Goal: Task Accomplishment & Management: Complete application form

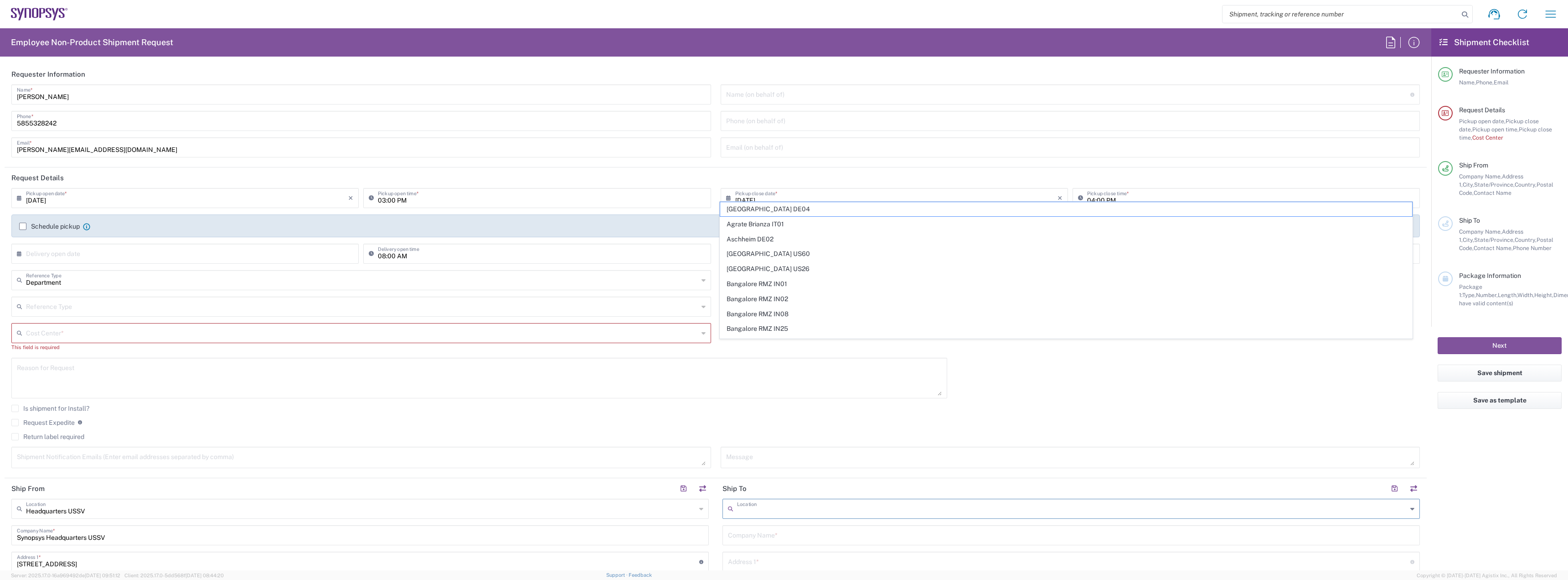
scroll to position [319, 0]
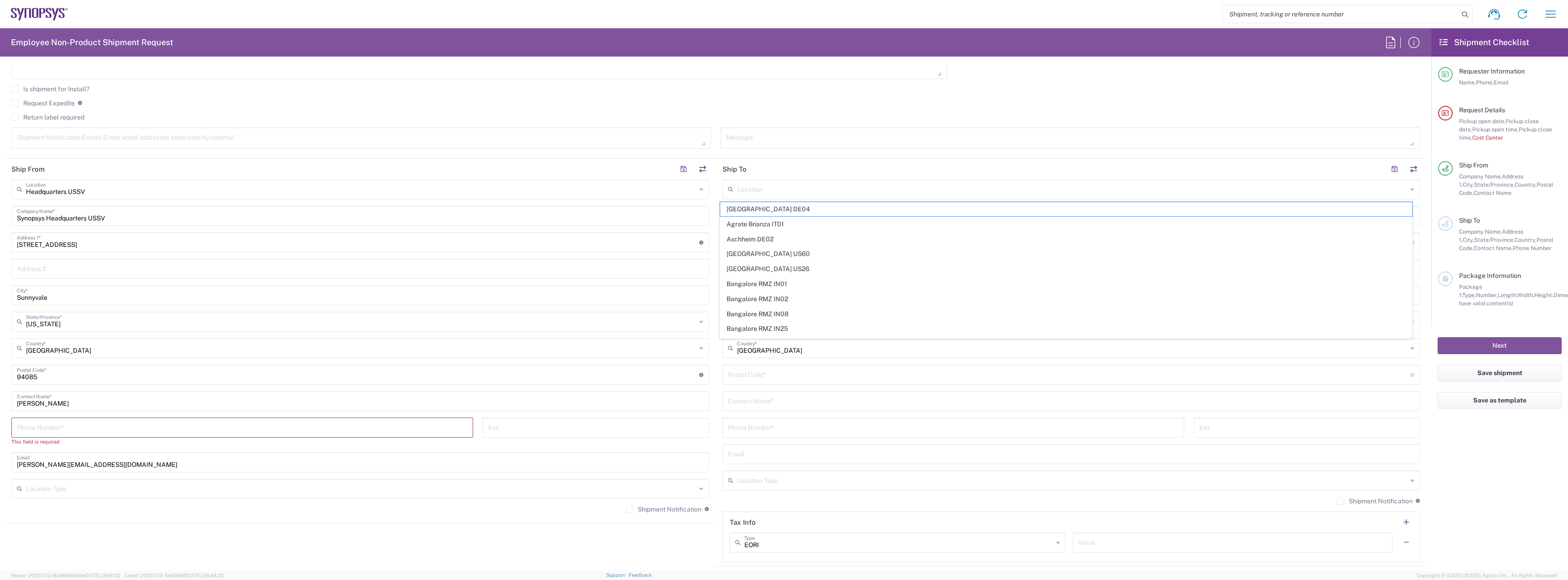
click at [714, 72] on textarea at bounding box center [479, 58] width 925 height 35
click at [790, 72] on textarea at bounding box center [479, 58] width 925 height 35
click at [185, 435] on div "Phone Number *" at bounding box center [242, 427] width 462 height 20
click at [192, 429] on input "tel" at bounding box center [242, 426] width 451 height 16
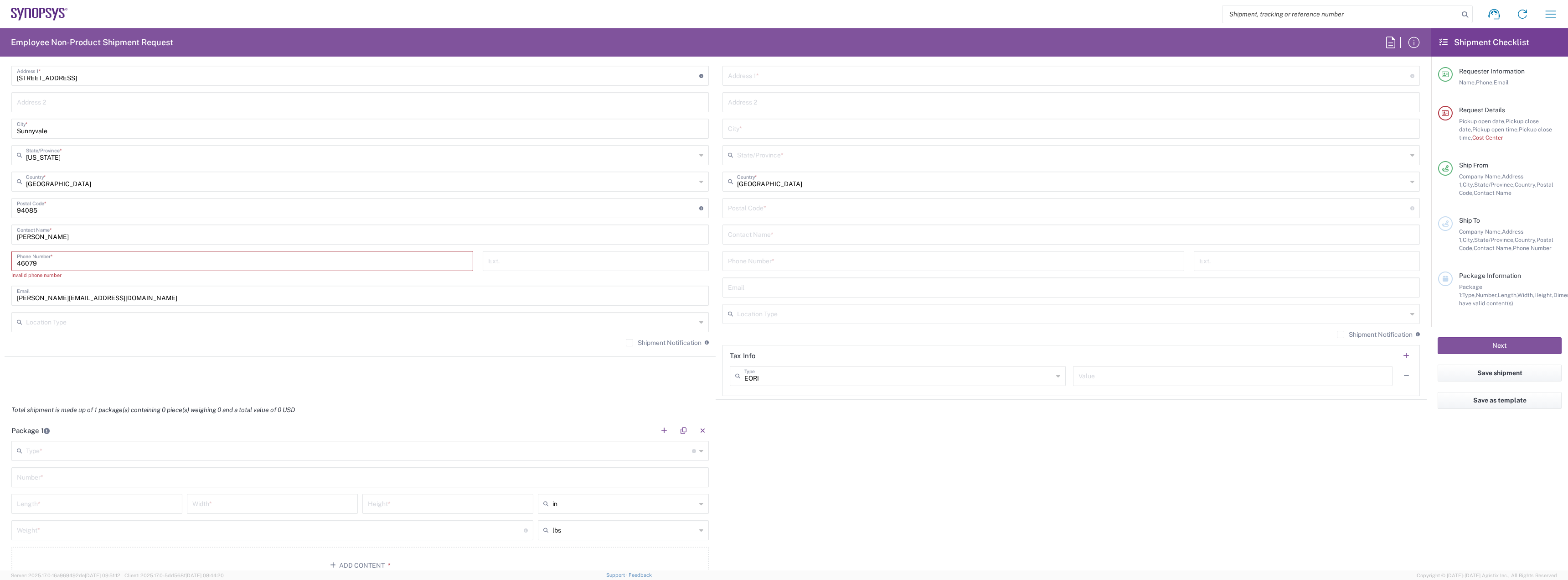
scroll to position [502, 0]
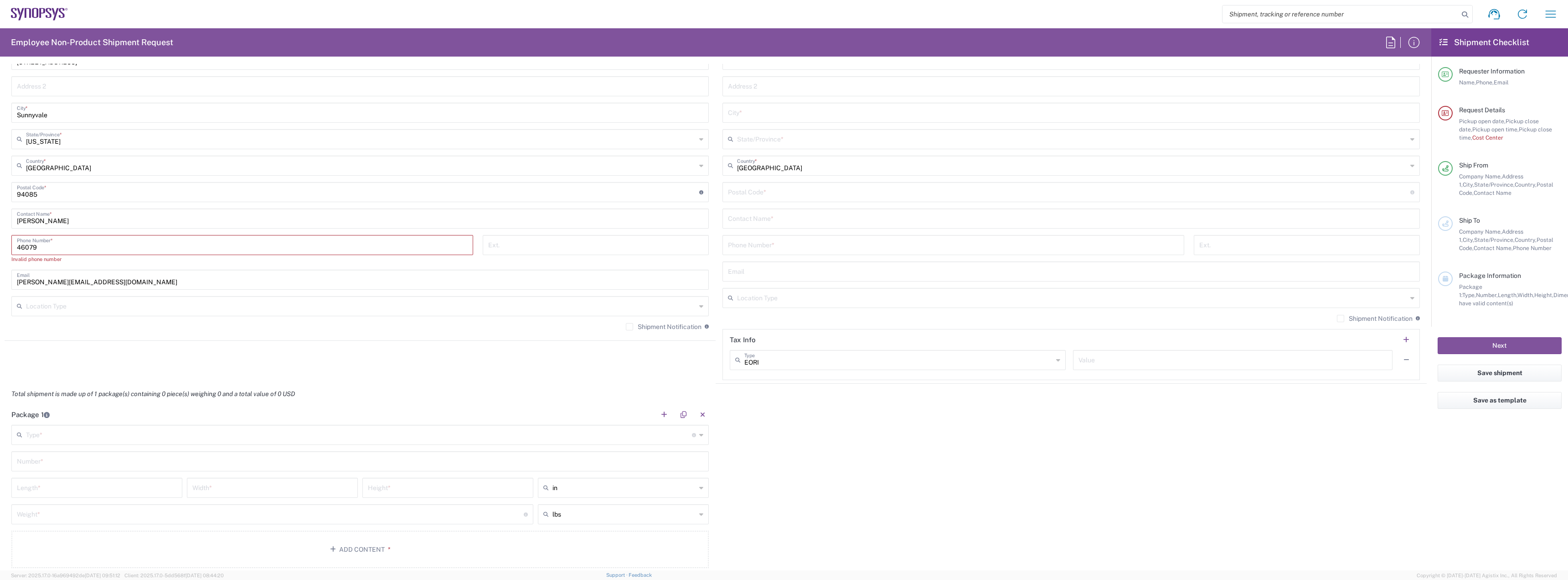
type input "46079"
click at [261, 310] on input "text" at bounding box center [361, 305] width 670 height 16
click at [122, 328] on span "Business (General)" at bounding box center [358, 326] width 692 height 14
type input "Business (General)"
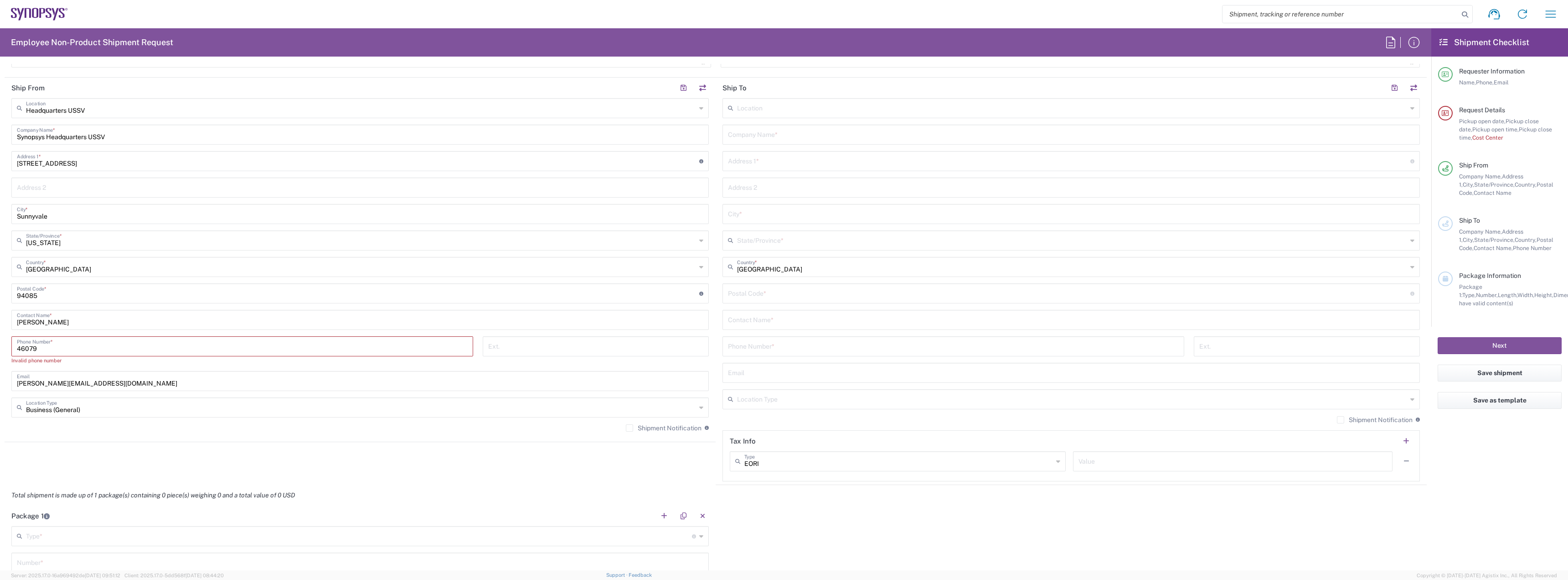
scroll to position [263, 0]
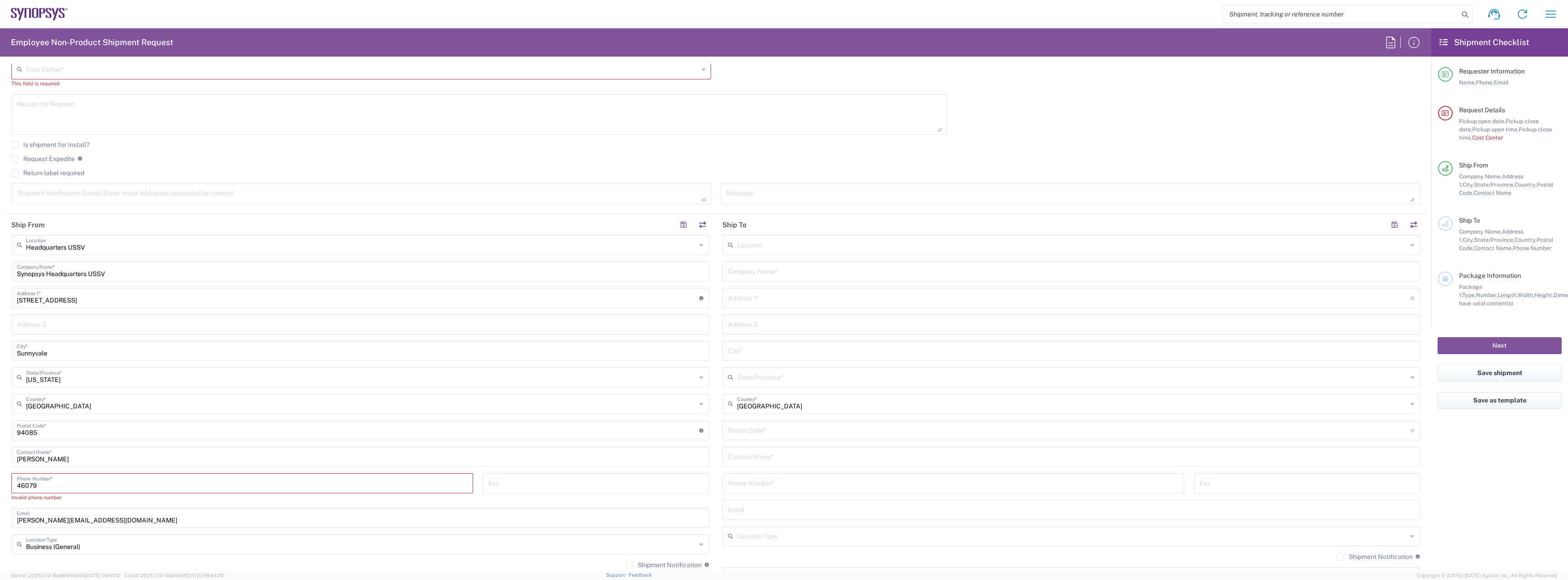
click at [765, 242] on input "text" at bounding box center [1072, 244] width 670 height 16
paste input "[URL]"
type input "[URL]"
drag, startPoint x: 1399, startPoint y: 245, endPoint x: 435, endPoint y: 287, distance: 964.9
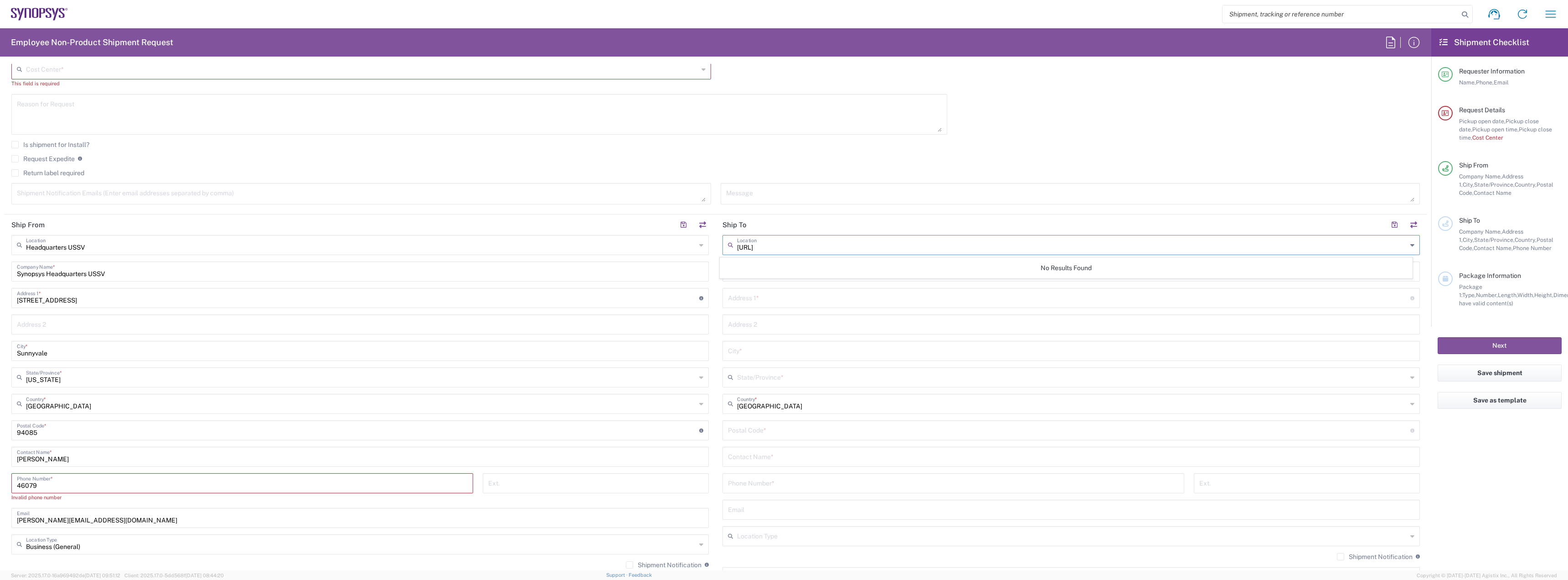
click at [436, 285] on div "Ship From Headquarters USSV Location Headquarters [GEOGRAPHIC_DATA] Agrate Bria…" at bounding box center [715, 418] width 1422 height 407
paste input "[STREET_ADDRESS]"
type input "[STREET_ADDRESS]"
click at [777, 289] on input "text" at bounding box center [1069, 297] width 682 height 16
click at [768, 250] on input "text" at bounding box center [1072, 244] width 670 height 16
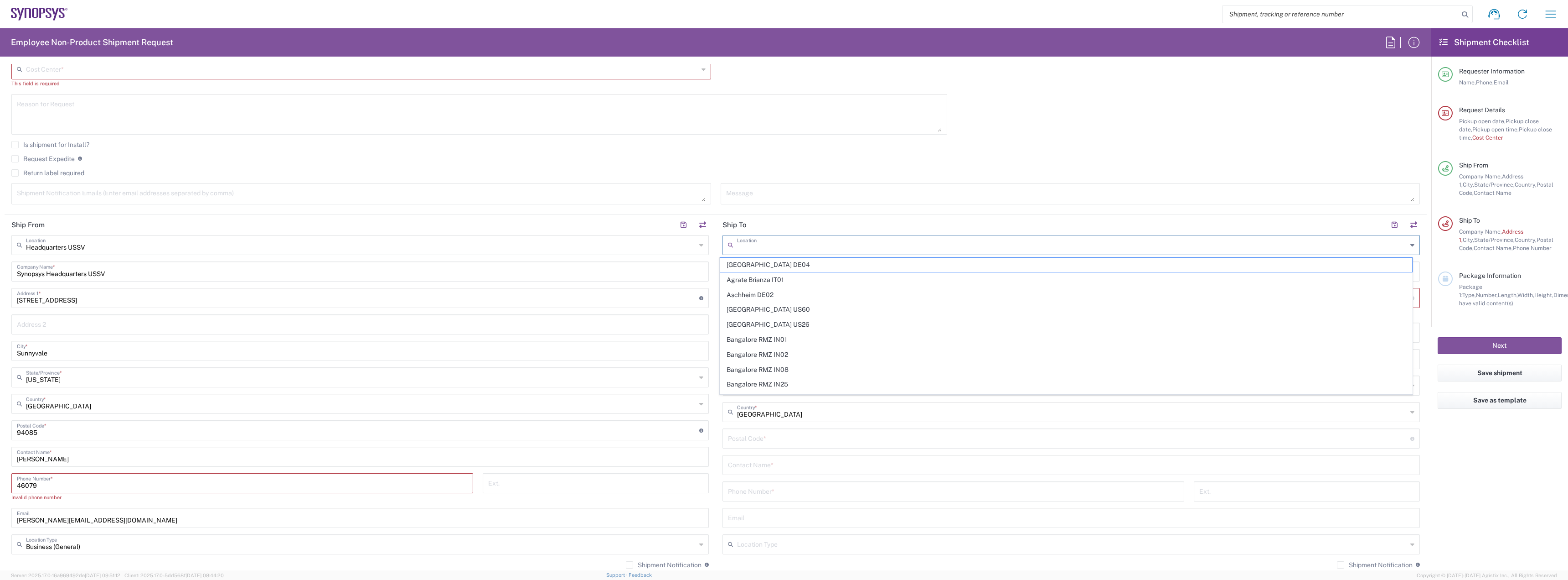
click at [783, 233] on header "Ship To" at bounding box center [1071, 225] width 711 height 21
click at [753, 293] on input "text" at bounding box center [1069, 297] width 682 height 16
paste input "[STREET_ADDRESS]"
type input "[STREET_ADDRESS]"
click at [746, 322] on input "text" at bounding box center [1071, 324] width 686 height 16
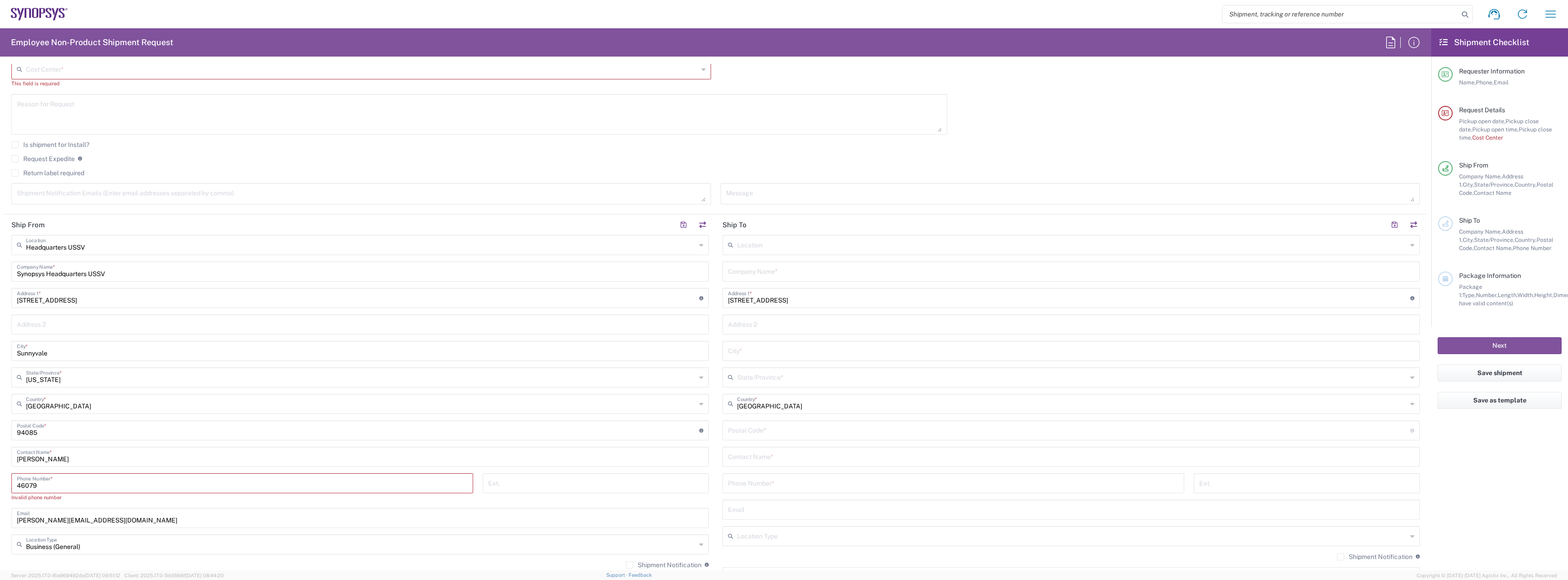
click at [774, 324] on input "text" at bounding box center [1071, 324] width 686 height 16
click at [753, 351] on input "text" at bounding box center [1071, 350] width 686 height 16
type input "[GEOGRAPHIC_DATA]"
click at [783, 413] on div "United States Country *" at bounding box center [1071, 403] width 697 height 20
click at [778, 404] on input "text" at bounding box center [1072, 403] width 670 height 16
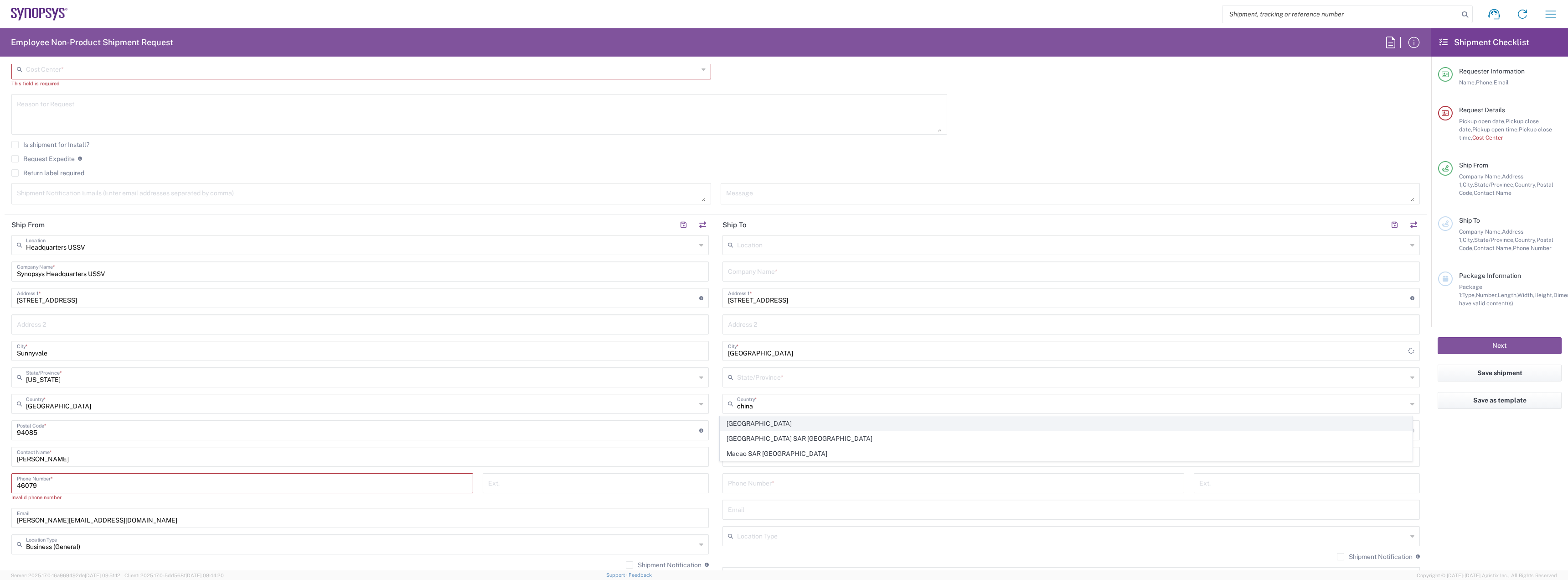
click at [740, 426] on span "[GEOGRAPHIC_DATA]" at bounding box center [1066, 424] width 692 height 14
type input "[GEOGRAPHIC_DATA]"
click at [758, 426] on input "undefined" at bounding box center [1069, 429] width 682 height 16
paste input "200082"
type input "200082"
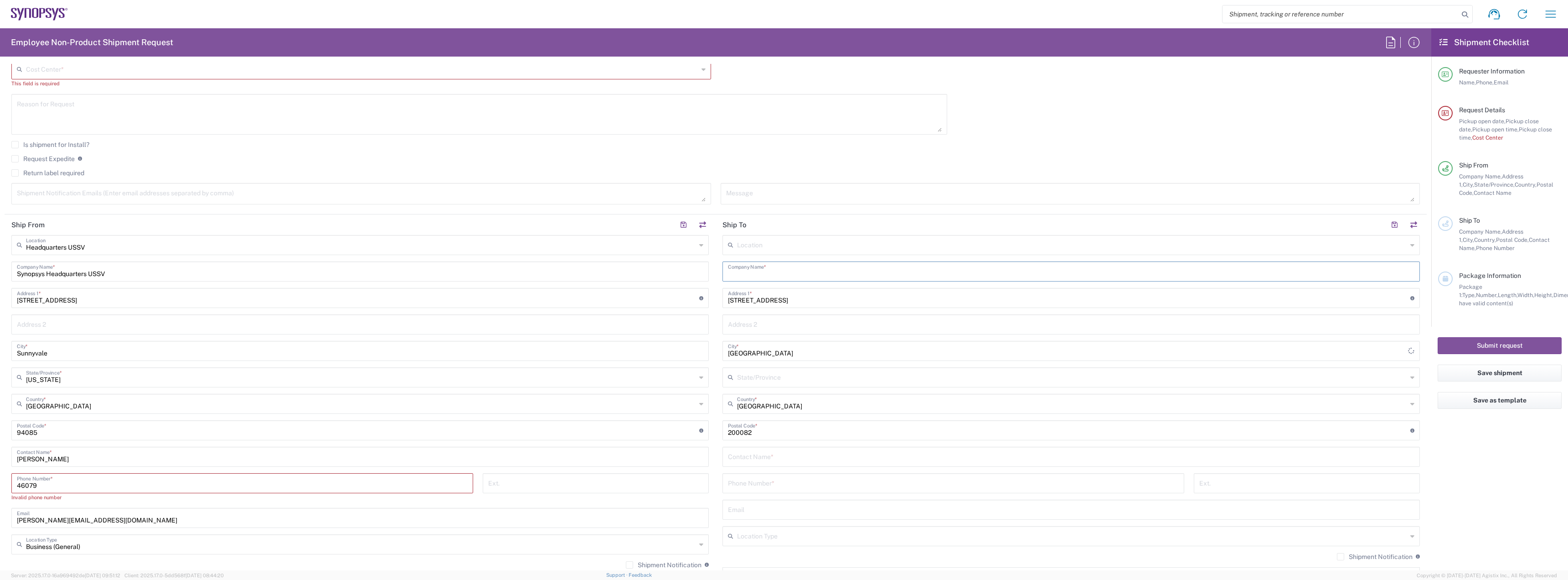
click at [728, 269] on input "text" at bounding box center [1071, 271] width 686 height 16
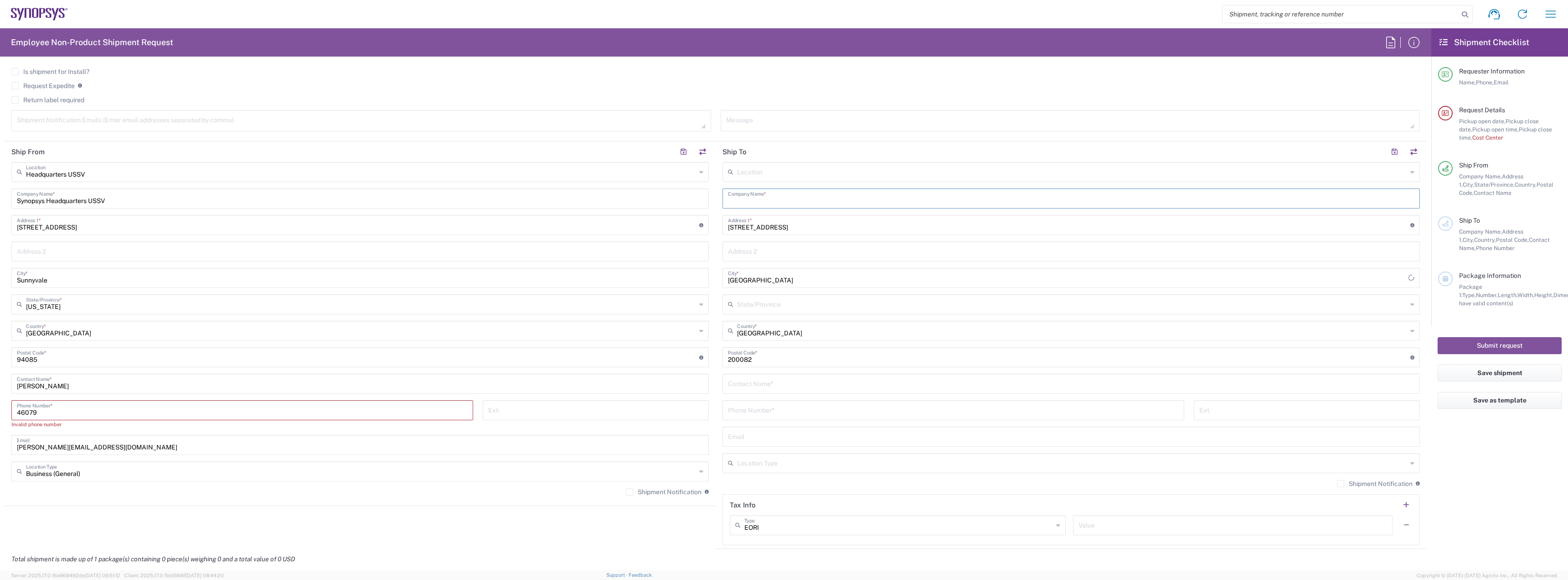
scroll to position [401, 0]
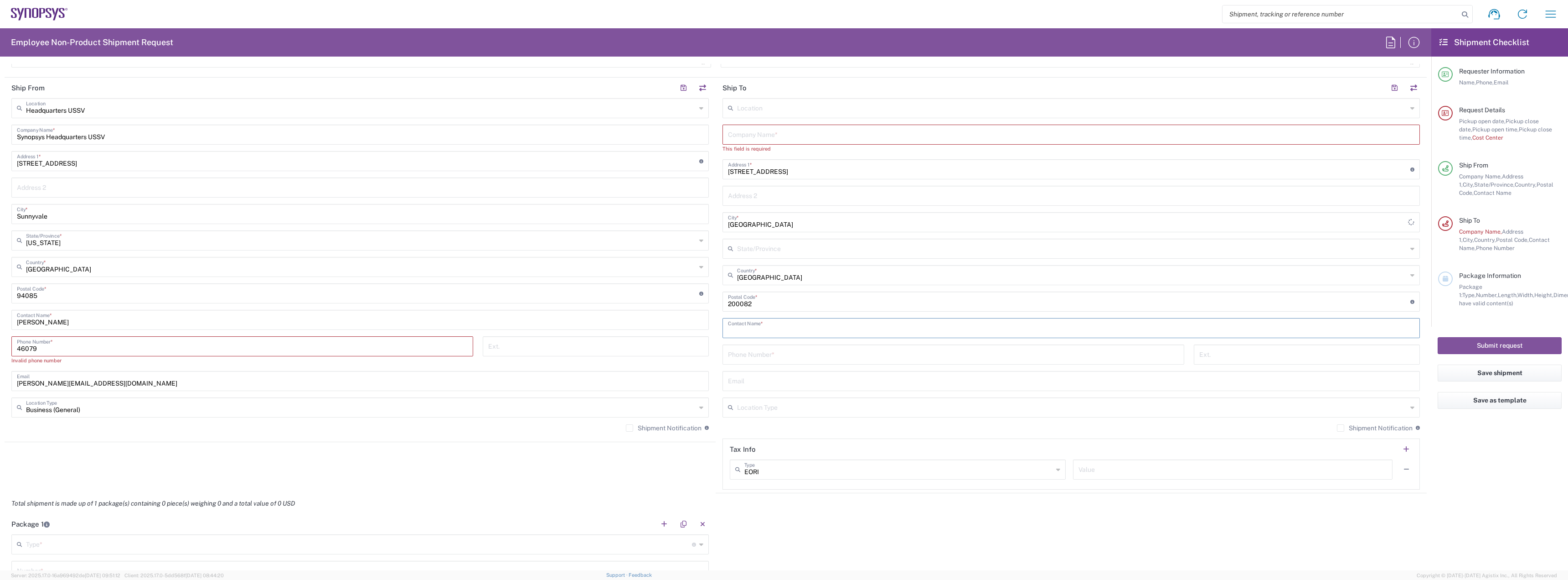
click at [753, 321] on input "text" at bounding box center [1071, 327] width 686 height 16
paste input "[PERSON_NAME]"
type input "[PERSON_NAME]"
click at [757, 357] on input "tel" at bounding box center [953, 354] width 451 height 16
paste input "[PHONE_NUMBER]"
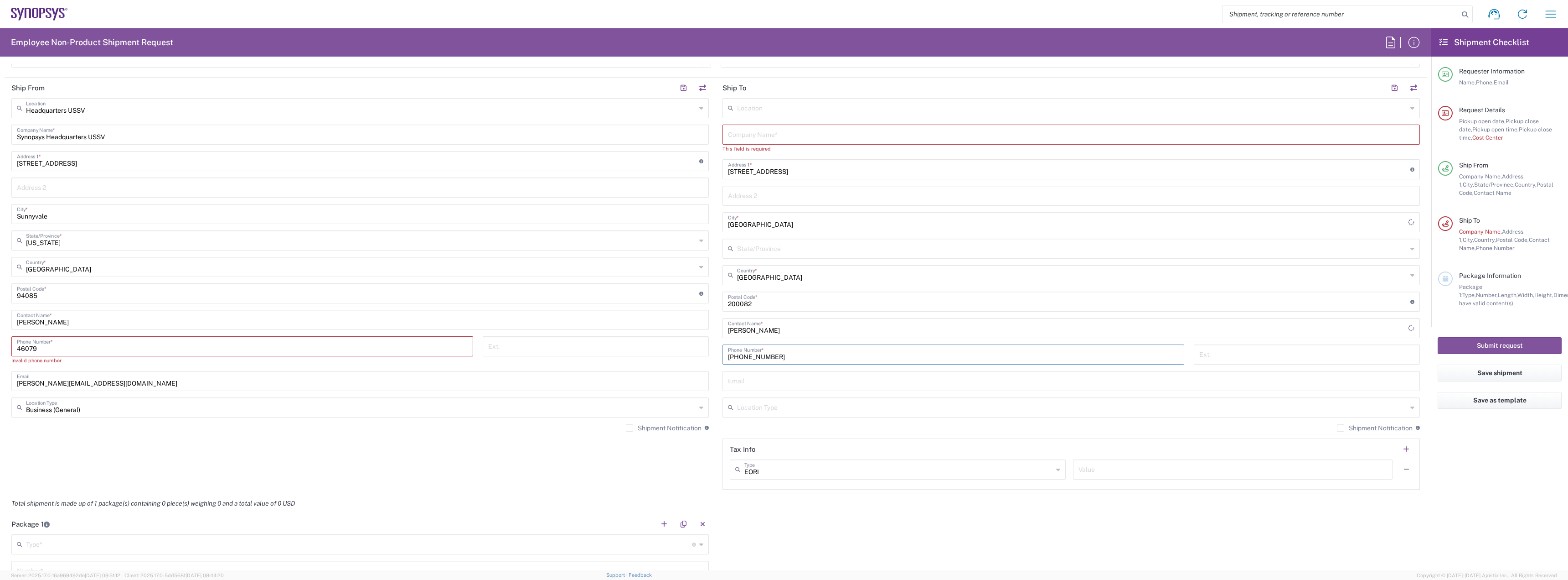
type input "[PHONE_NUMBER]"
click at [752, 382] on input "text" at bounding box center [1071, 380] width 686 height 16
click at [750, 378] on input "text" at bounding box center [1071, 380] width 686 height 16
paste input "[EMAIL_ADDRESS][DOMAIN_NAME]"
type input "[EMAIL_ADDRESS][DOMAIN_NAME]"
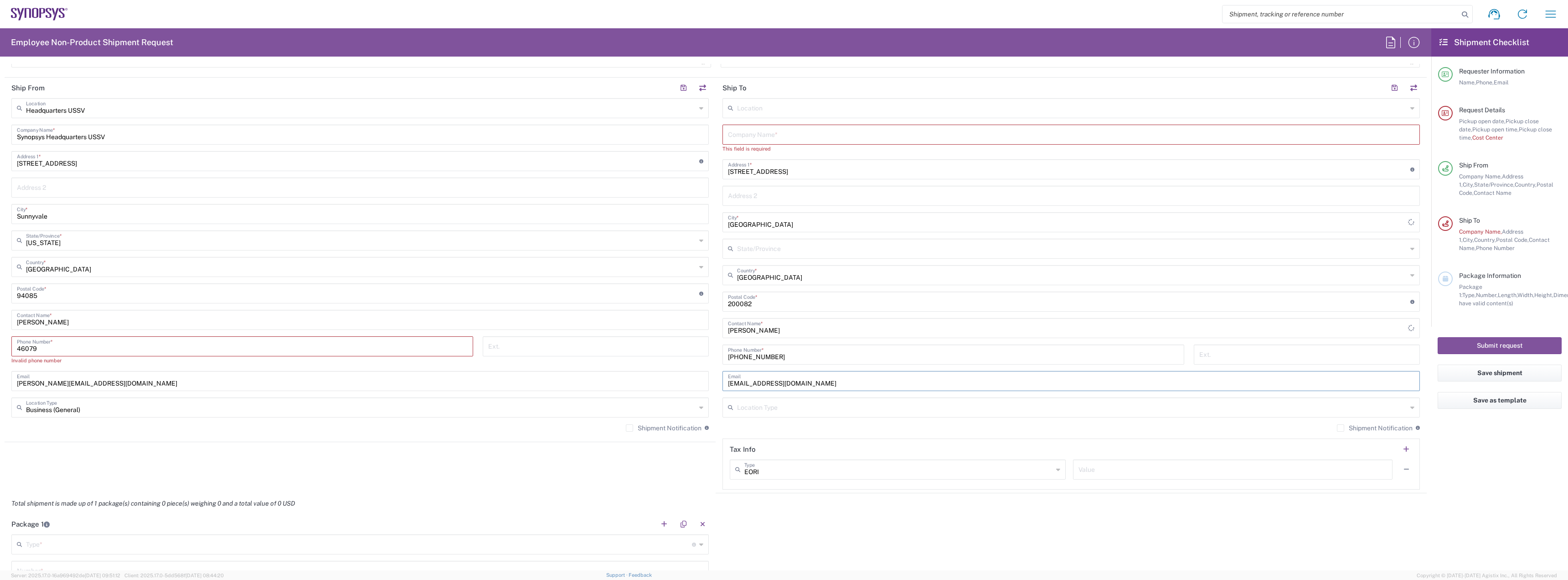
click at [752, 410] on input "text" at bounding box center [1072, 406] width 670 height 16
click at [754, 428] on span "Business (General)" at bounding box center [1066, 427] width 692 height 14
type input "Business (General)"
click at [931, 465] on input "text" at bounding box center [899, 469] width 308 height 16
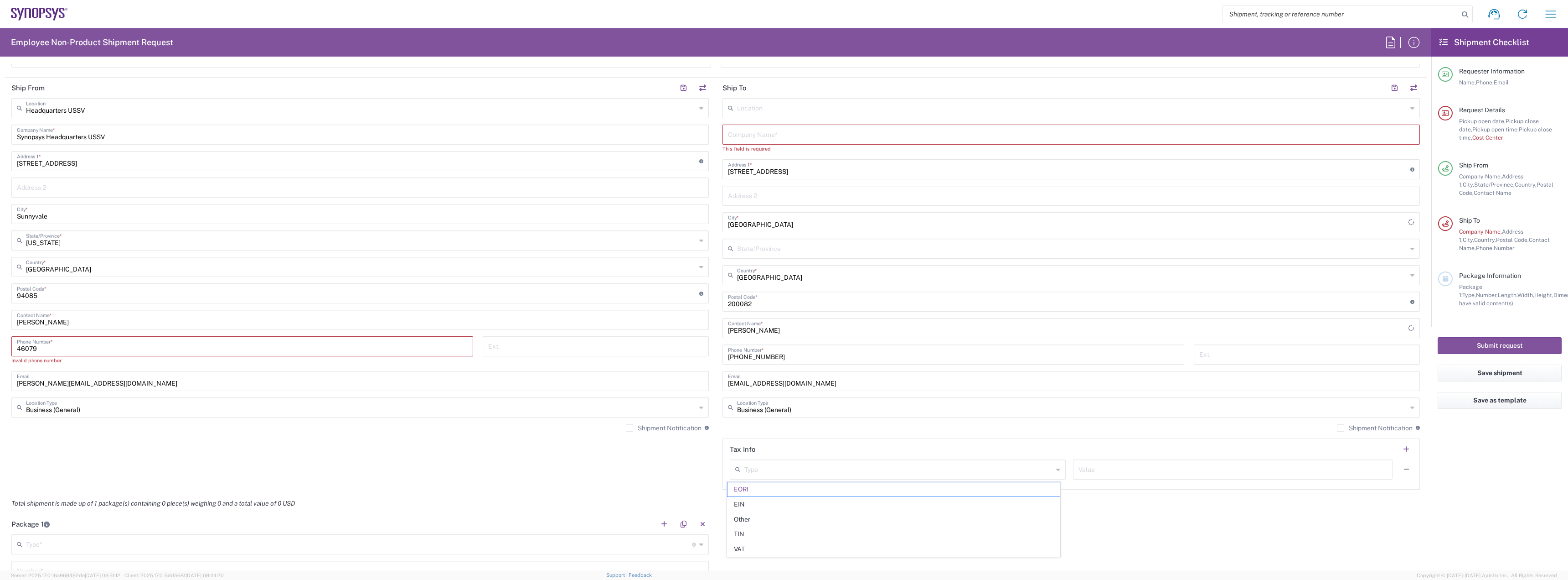
click at [1056, 470] on div "Type" at bounding box center [897, 469] width 336 height 20
type input "EORI"
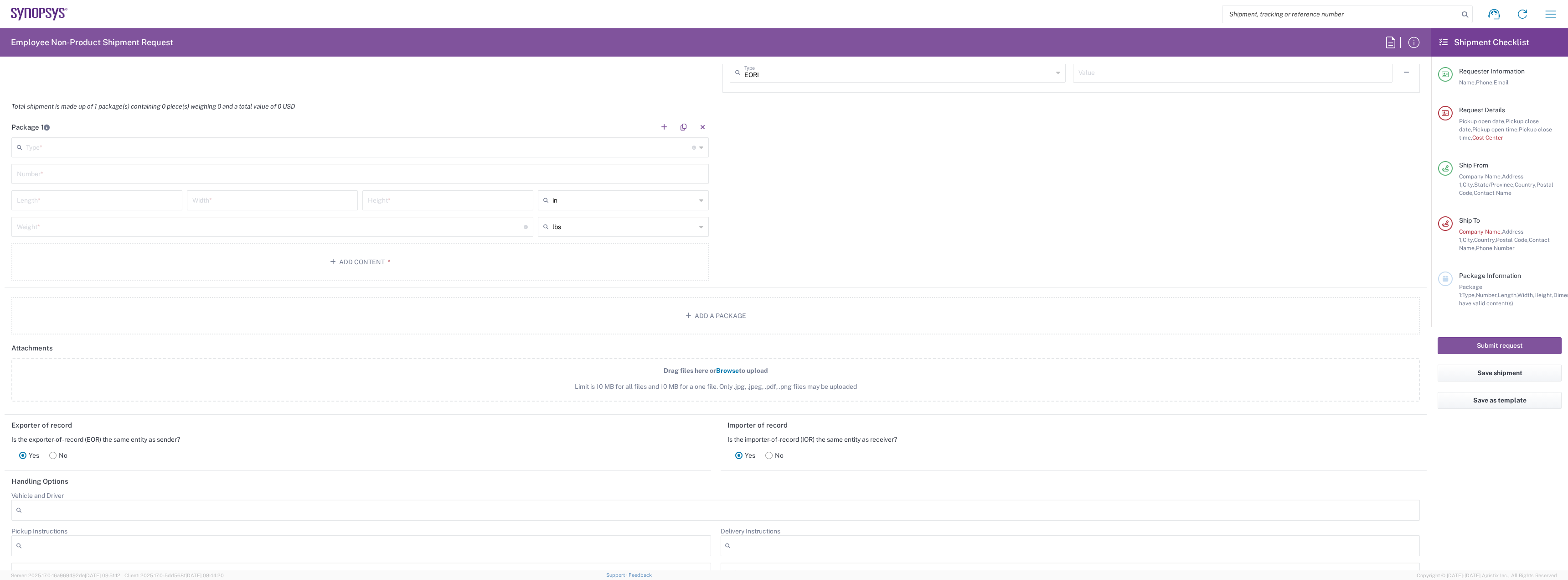
scroll to position [615, 0]
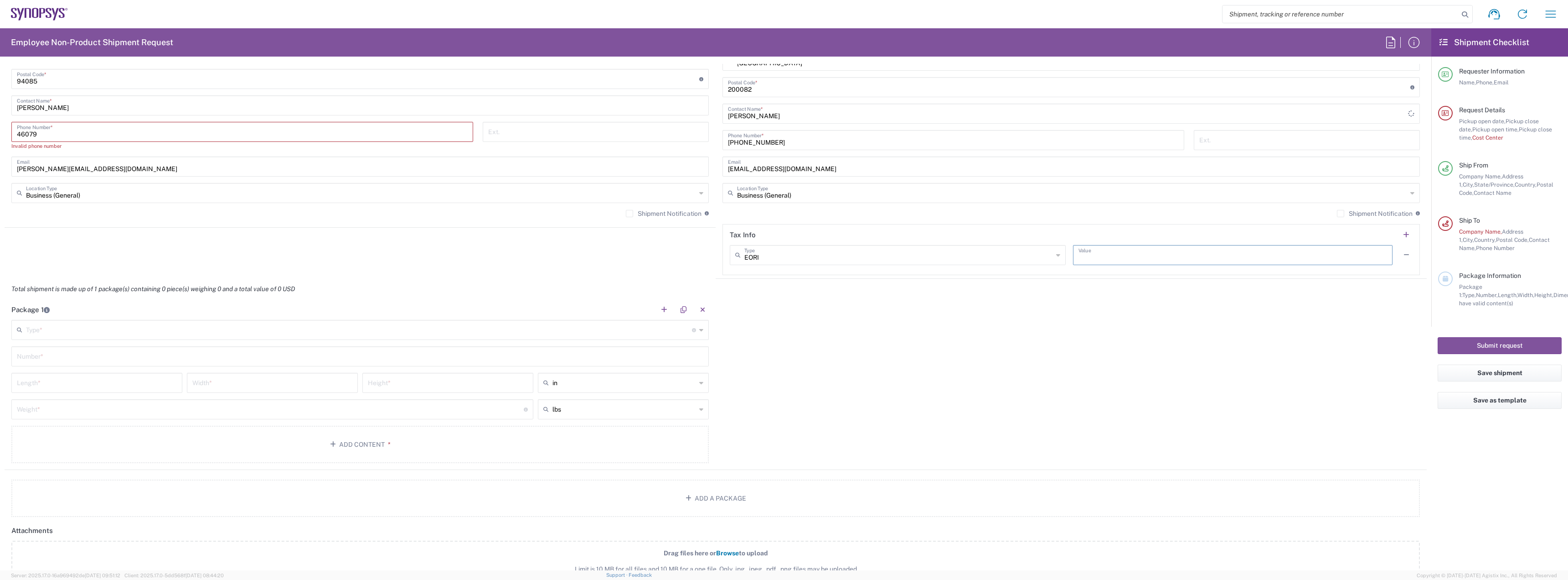
click at [1103, 256] on input "text" at bounding box center [1233, 254] width 308 height 16
click at [1079, 256] on input "200" at bounding box center [1233, 254] width 308 height 16
type input "$200"
click at [241, 335] on input "text" at bounding box center [359, 329] width 666 height 16
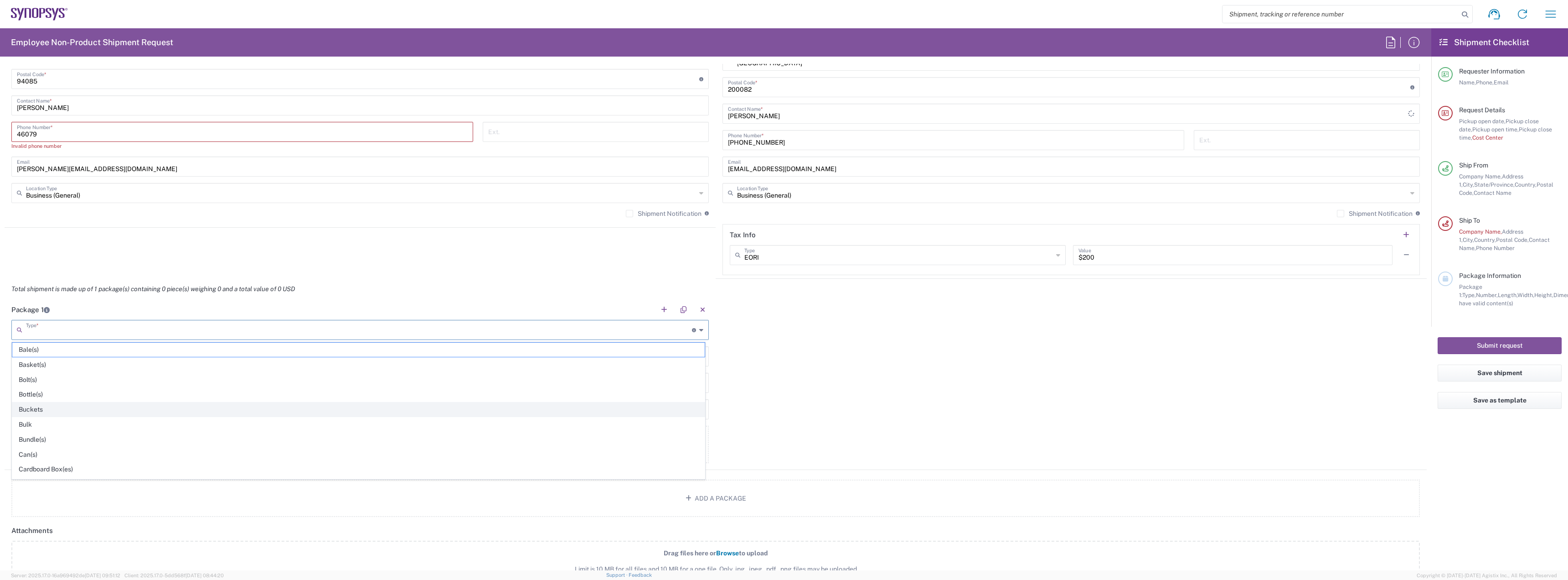
scroll to position [91, 0]
click at [39, 386] on span "Carton(s)" at bounding box center [358, 393] width 692 height 14
type input "Carton(s)"
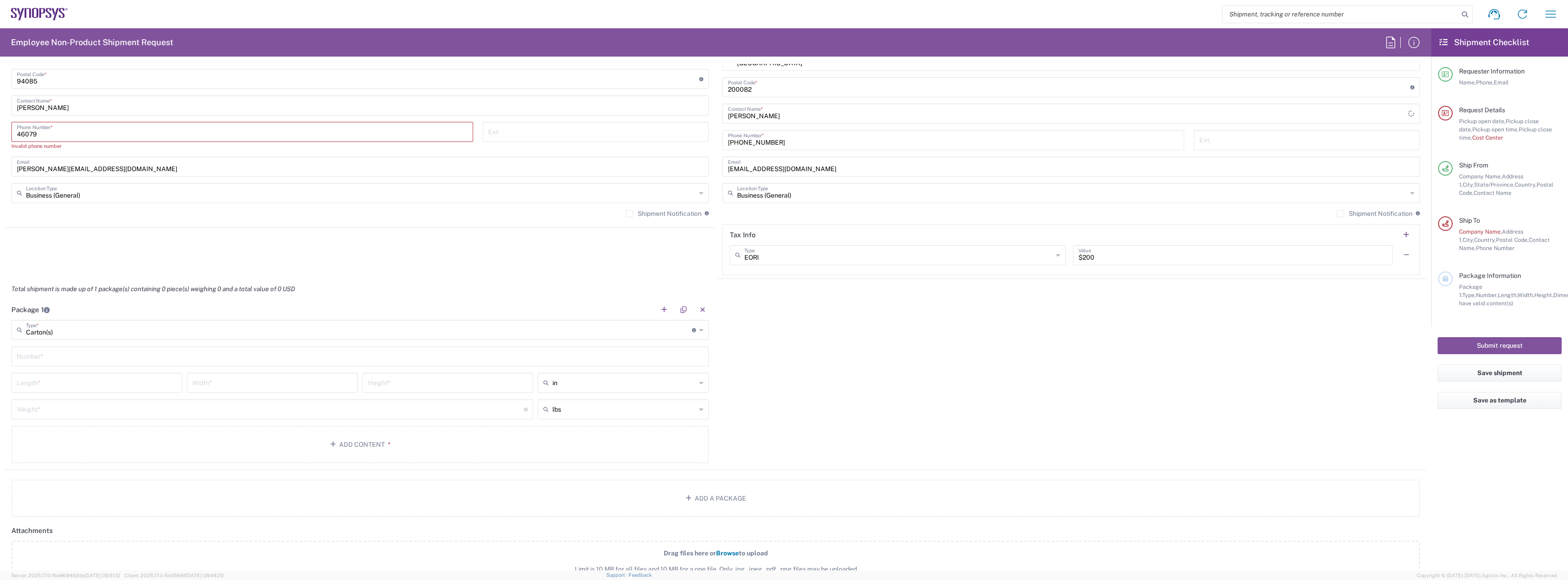
click at [47, 355] on input "text" at bounding box center [360, 355] width 686 height 16
type input "1"
click at [71, 378] on input "number" at bounding box center [97, 382] width 160 height 16
type input "12"
click at [256, 390] on input "number" at bounding box center [272, 382] width 160 height 16
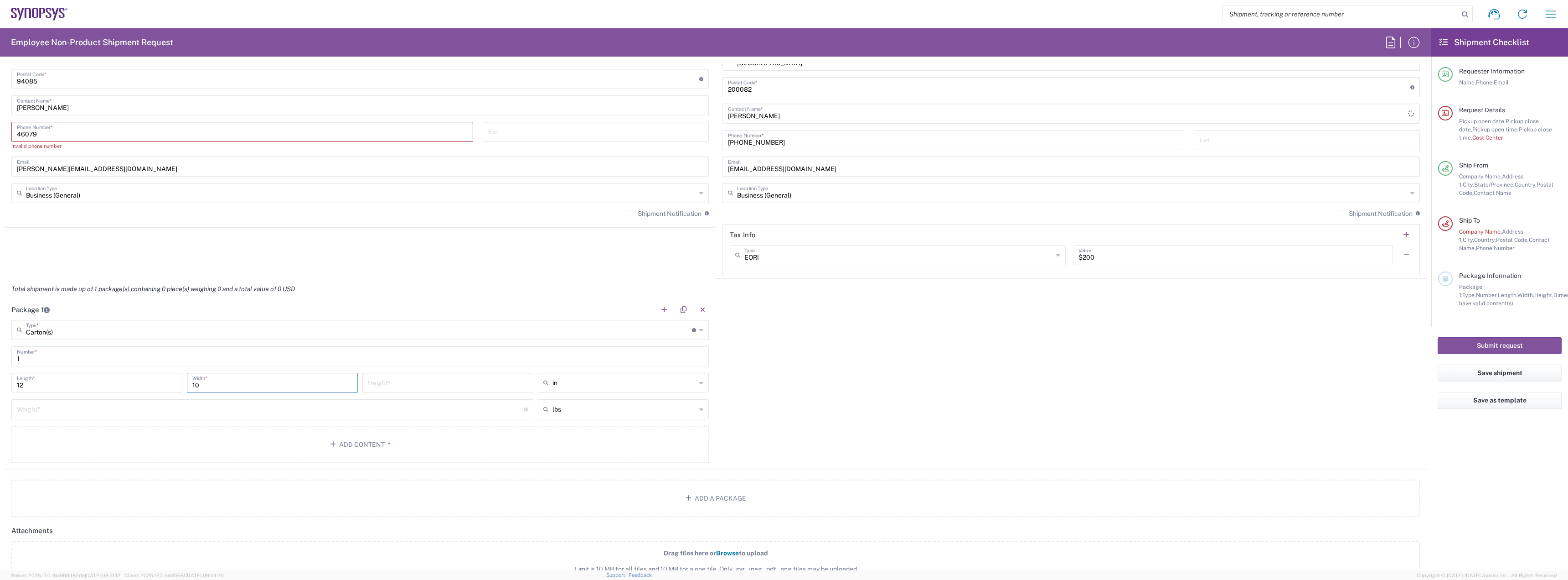
type input "10"
click at [437, 382] on input "number" at bounding box center [448, 382] width 160 height 16
type input "10"
click at [290, 408] on input "number" at bounding box center [270, 408] width 507 height 16
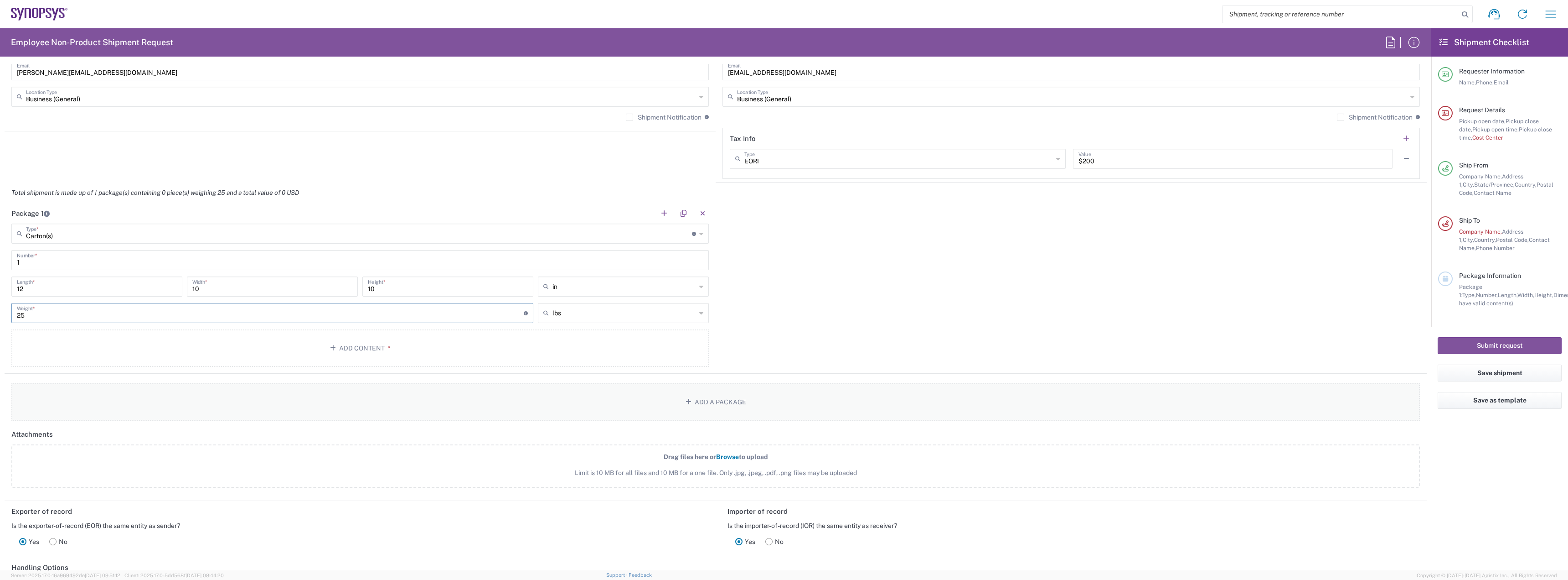
scroll to position [569, 0]
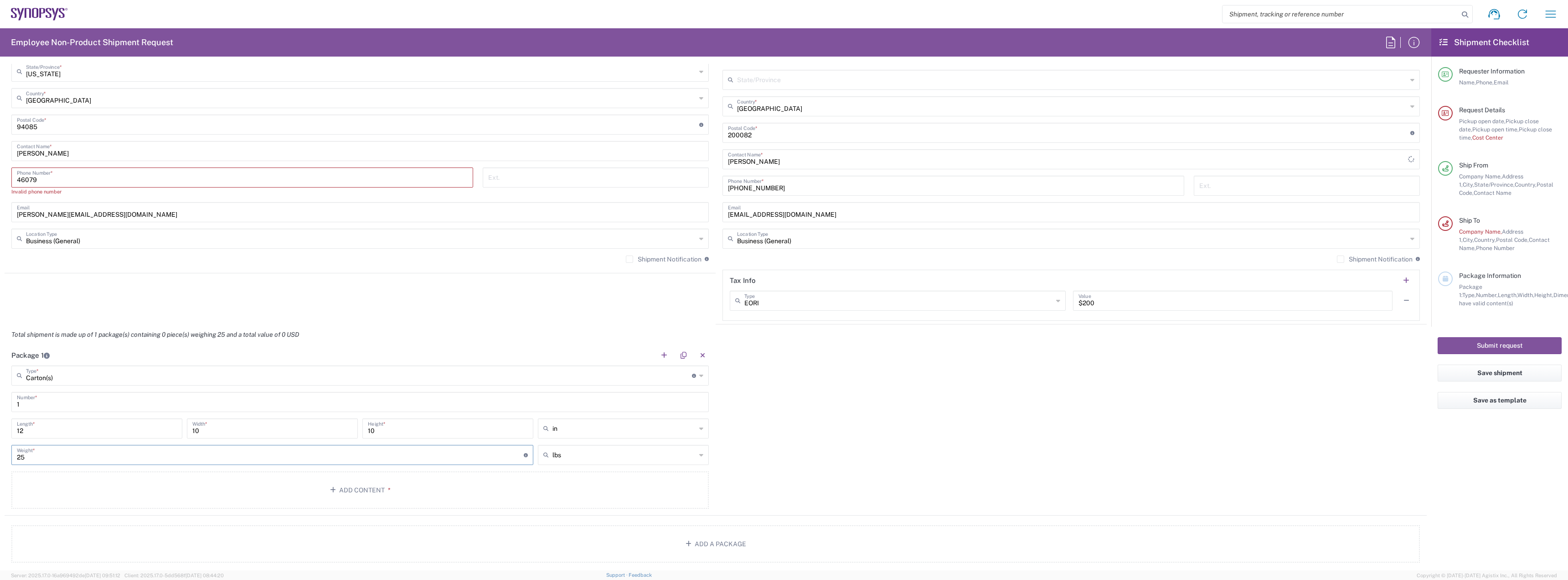
type input "25"
click at [831, 306] on input "text" at bounding box center [899, 300] width 308 height 16
click at [742, 347] on span "Other" at bounding box center [893, 351] width 332 height 14
type input "Other"
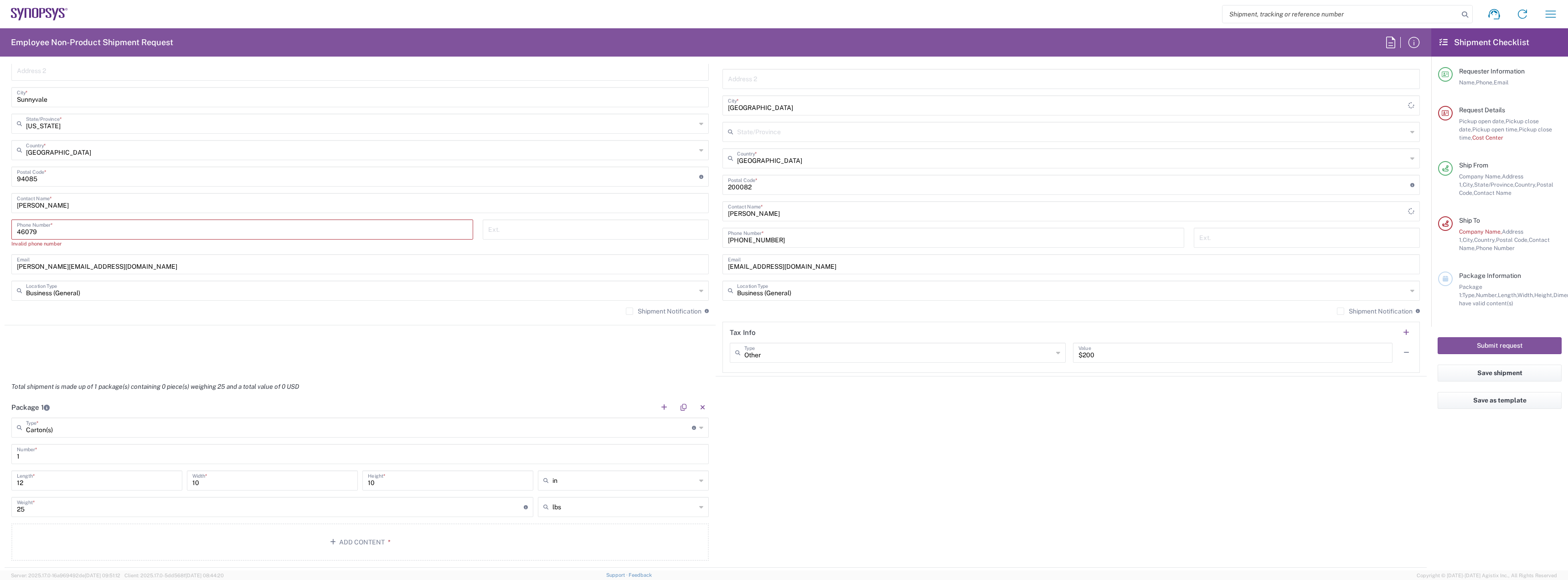
scroll to position [387, 0]
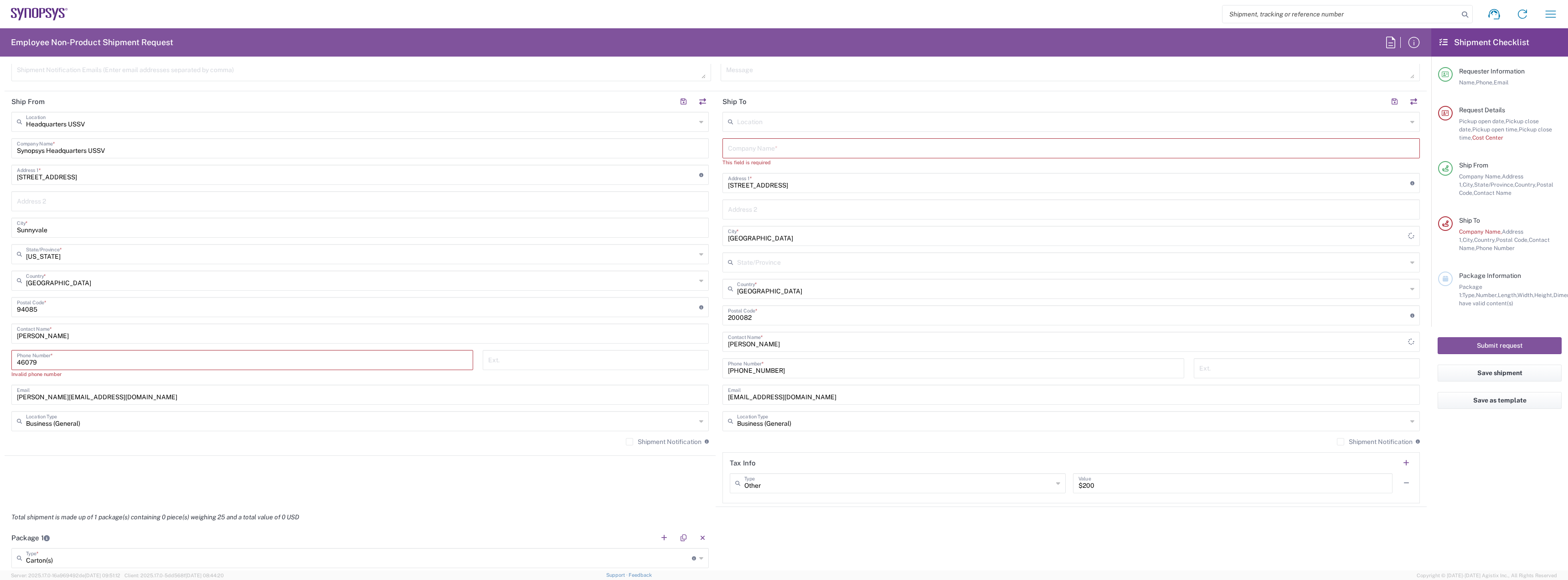
click at [105, 367] on input "46079" at bounding box center [242, 359] width 451 height 16
click at [44, 353] on input "46079" at bounding box center [242, 359] width 451 height 16
drag, startPoint x: 38, startPoint y: 360, endPoint x: 3, endPoint y: 365, distance: 35.4
click at [3, 365] on form "Requester Information [PERSON_NAME] Name * [PHONE_NUMBER] Phone * [PERSON_NAME]…" at bounding box center [715, 317] width 1431 height 506
click at [29, 359] on input "46079" at bounding box center [242, 359] width 451 height 16
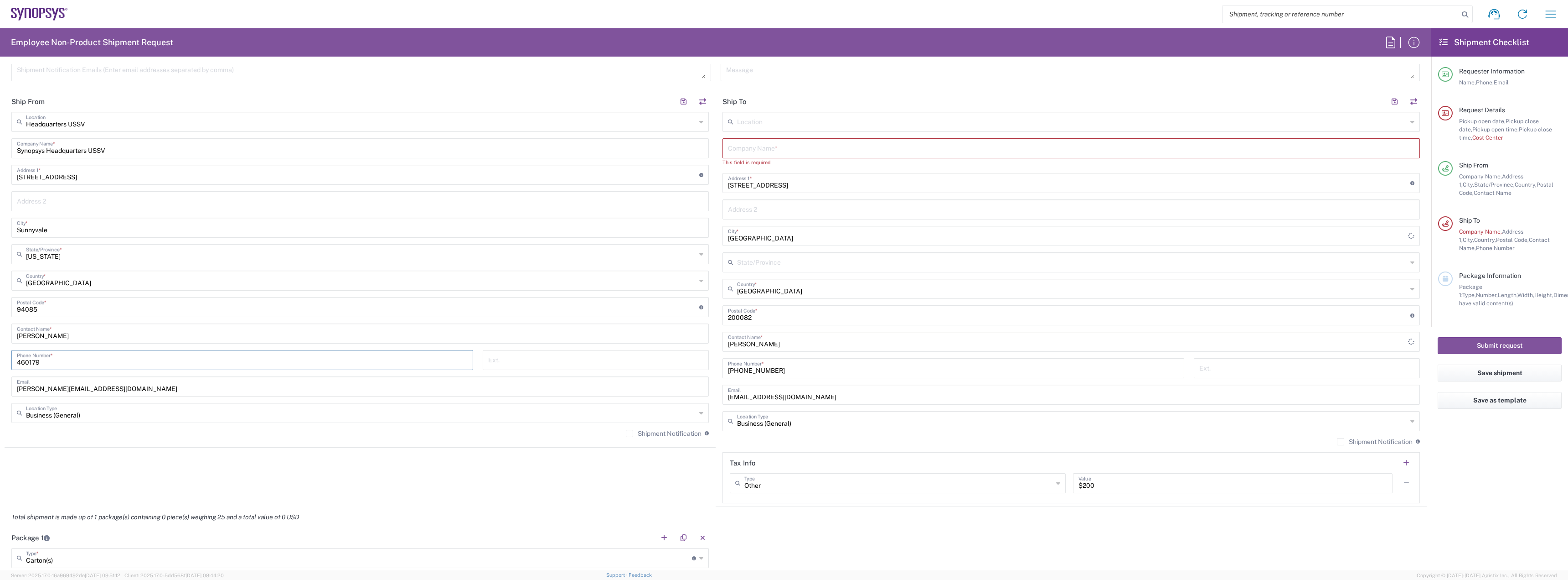
click at [108, 358] on input "460179" at bounding box center [242, 359] width 451 height 16
type input "460179"
type input "Business (General)"
click at [127, 412] on input "Business (General)" at bounding box center [361, 412] width 670 height 16
click at [95, 360] on input "460179" at bounding box center [242, 359] width 451 height 16
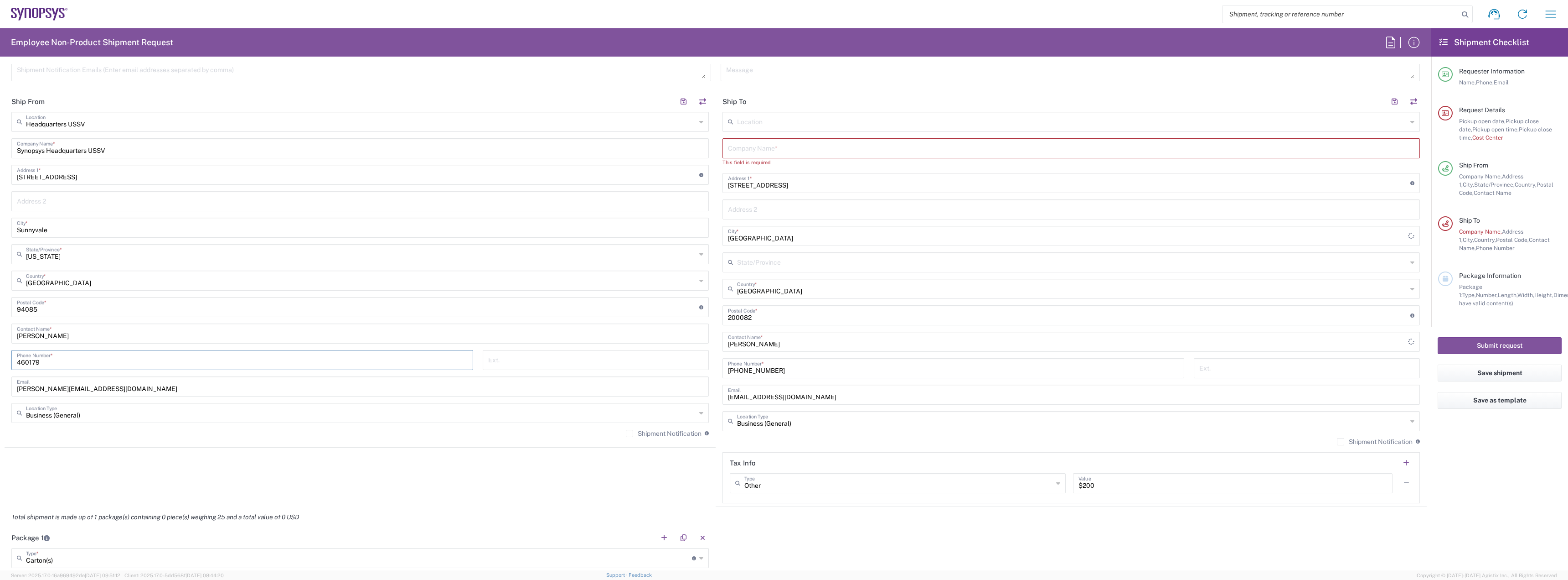
drag, startPoint x: 95, startPoint y: 361, endPoint x: 0, endPoint y: 368, distance: 95.3
click at [0, 368] on form "Requester Information [PERSON_NAME] Name * [PHONE_NUMBER] Phone * [PERSON_NAME]…" at bounding box center [715, 317] width 1431 height 506
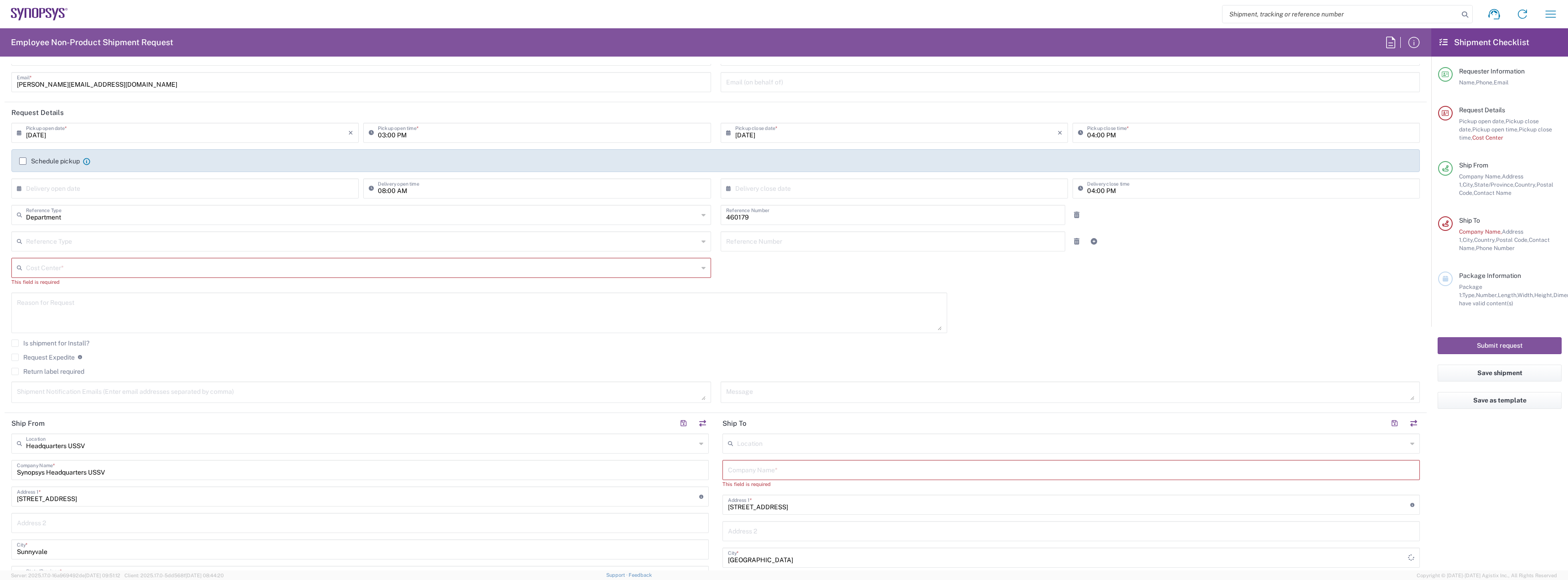
scroll to position [0, 0]
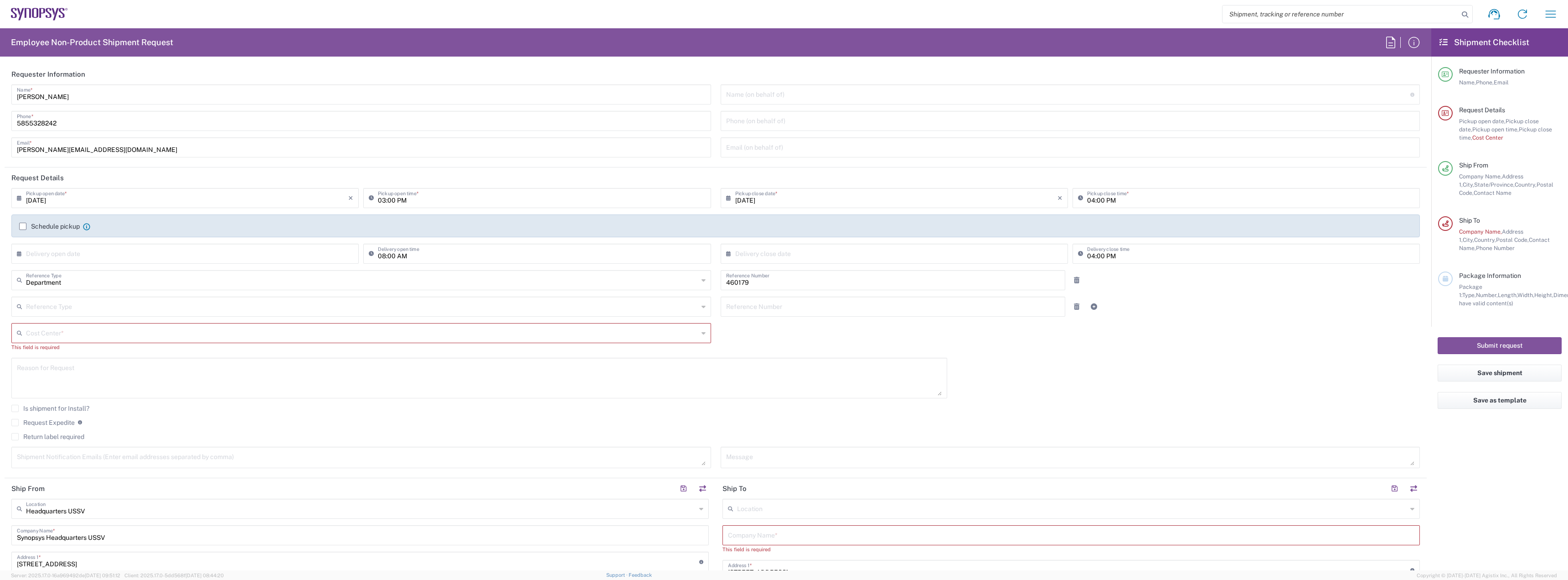
type input "5855328242"
click at [66, 335] on input "text" at bounding box center [362, 332] width 674 height 16
paste input "460179"
type input "460179"
click at [672, 396] on div "Reason for Request" at bounding box center [479, 378] width 936 height 41
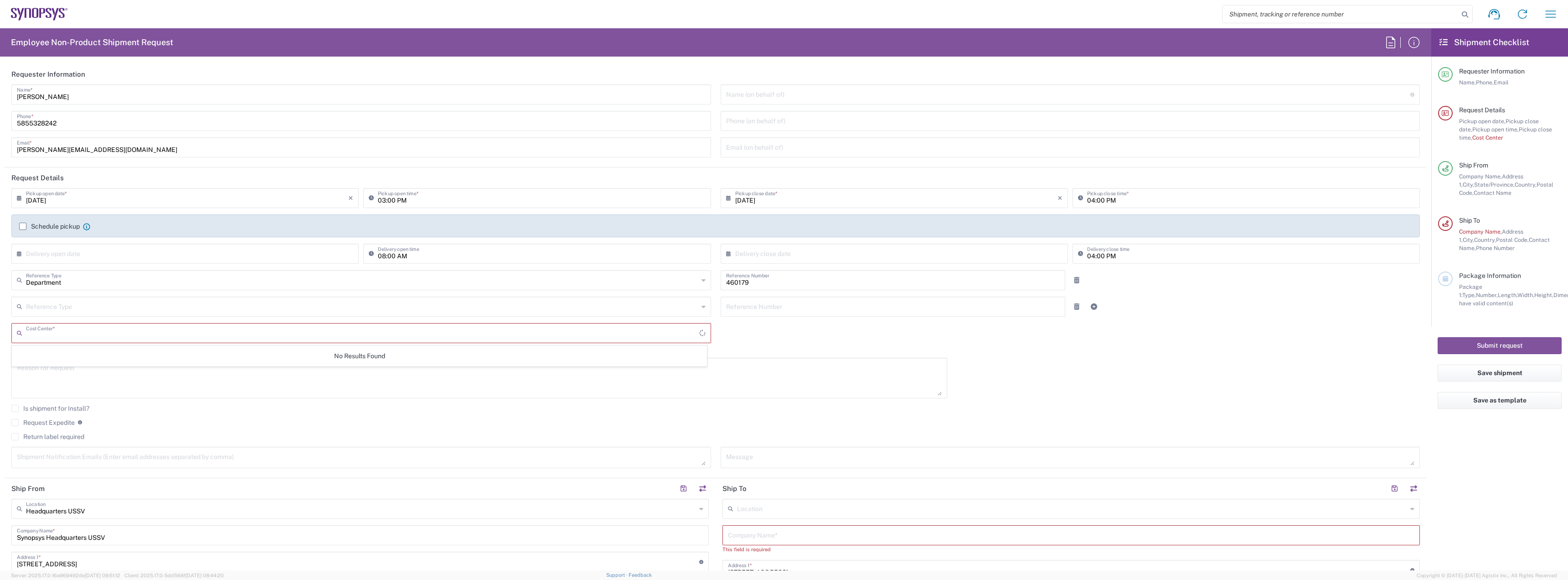
click at [120, 333] on input "text" at bounding box center [362, 332] width 674 height 16
paste input "460179"
type input "460179"
click at [703, 332] on div "460179 Cost Center *" at bounding box center [361, 333] width 699 height 20
click at [702, 331] on icon at bounding box center [704, 333] width 4 height 14
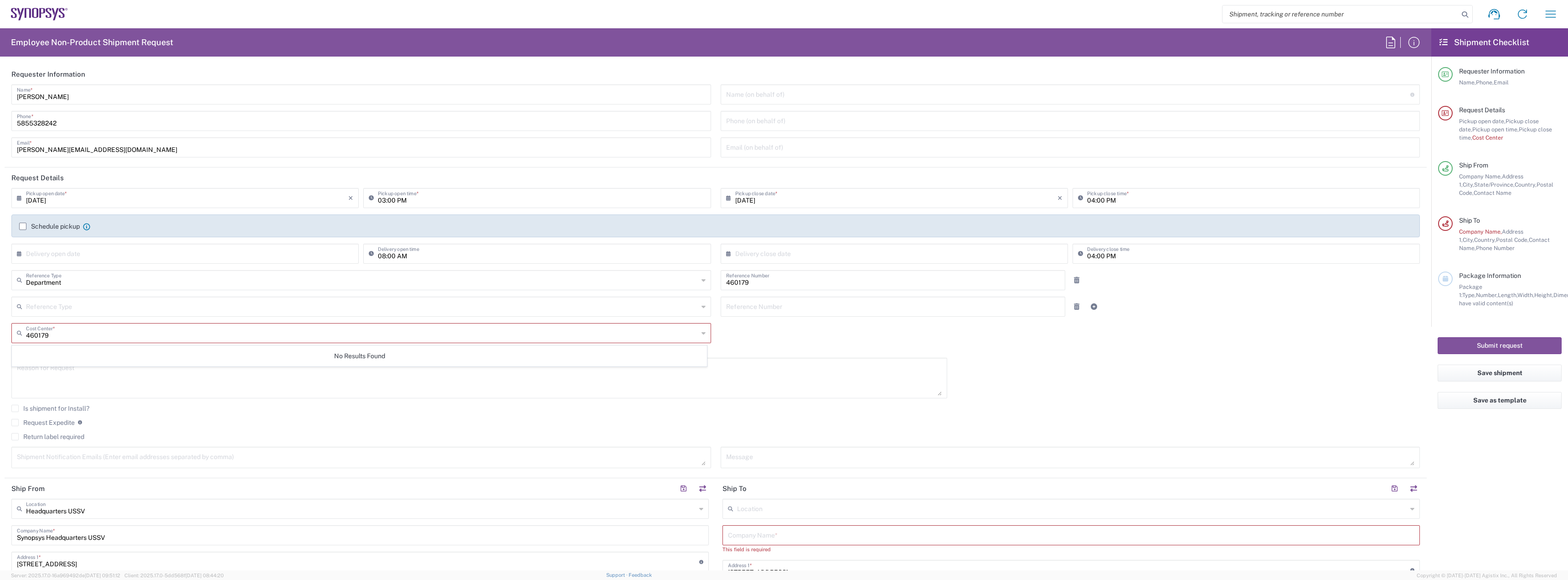
click at [702, 331] on icon at bounding box center [704, 333] width 4 height 14
click at [62, 309] on input "text" at bounding box center [362, 306] width 672 height 16
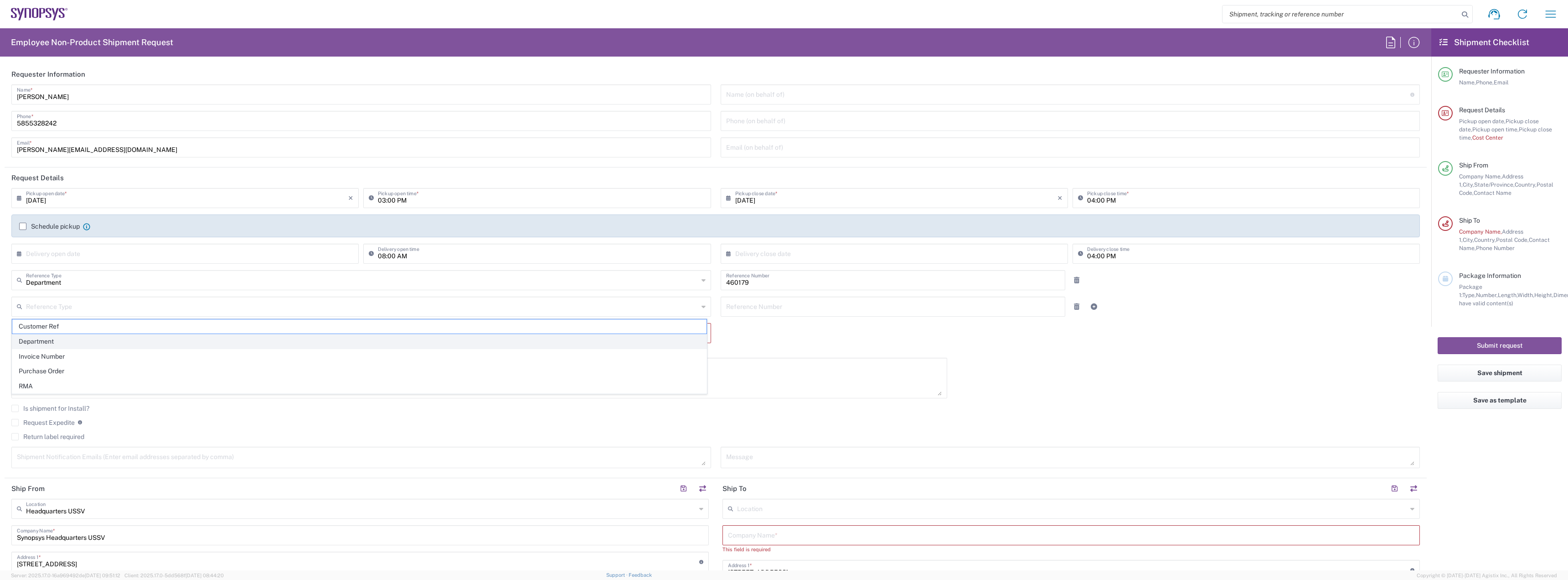
click at [44, 342] on span "Department" at bounding box center [359, 342] width 694 height 14
type input "Department"
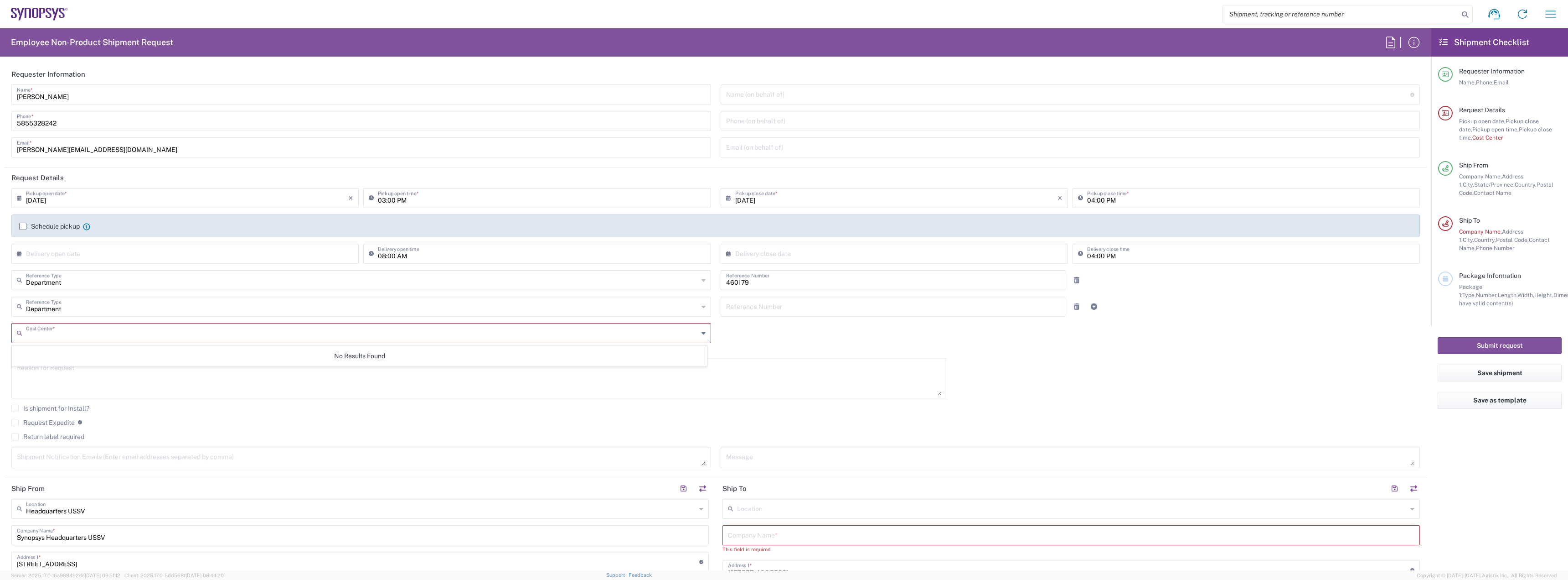
click at [49, 335] on input "text" at bounding box center [362, 332] width 672 height 16
paste input "460179"
type input "460179"
click at [665, 380] on textarea at bounding box center [479, 378] width 925 height 35
click at [47, 336] on input "text" at bounding box center [362, 332] width 672 height 16
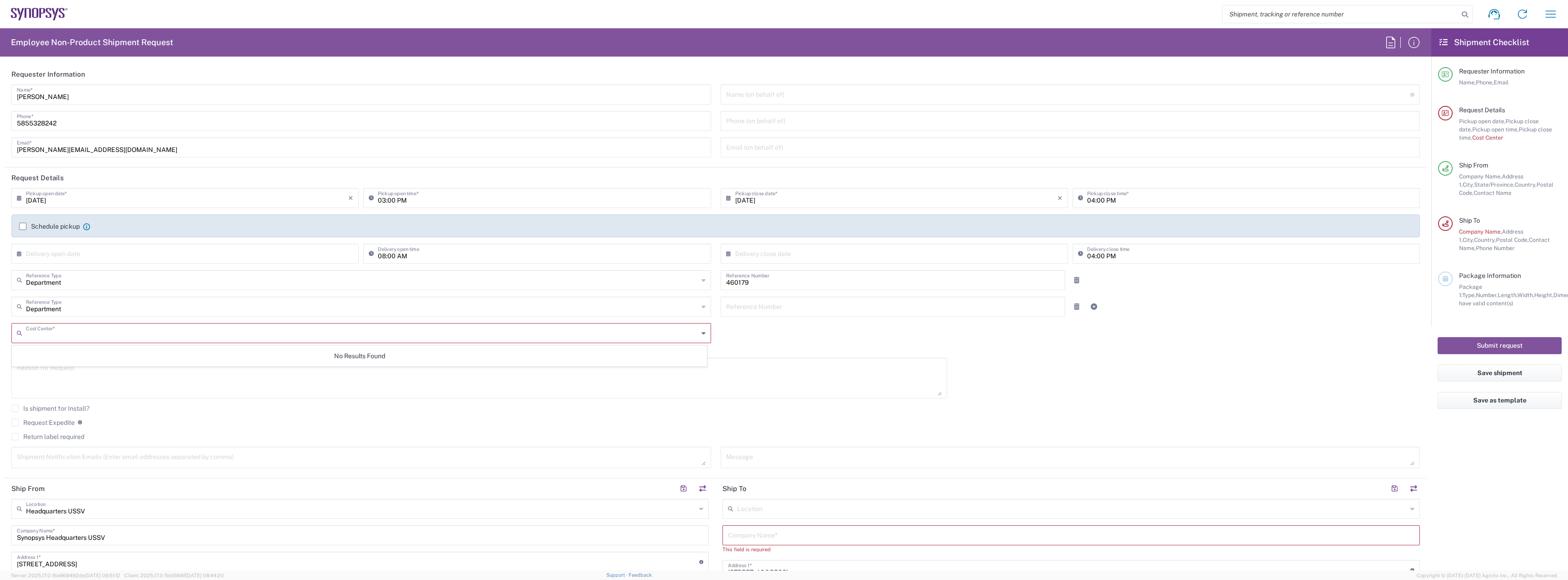
paste input "460179"
type input "460179"
click at [776, 540] on input "text" at bounding box center [1071, 534] width 686 height 16
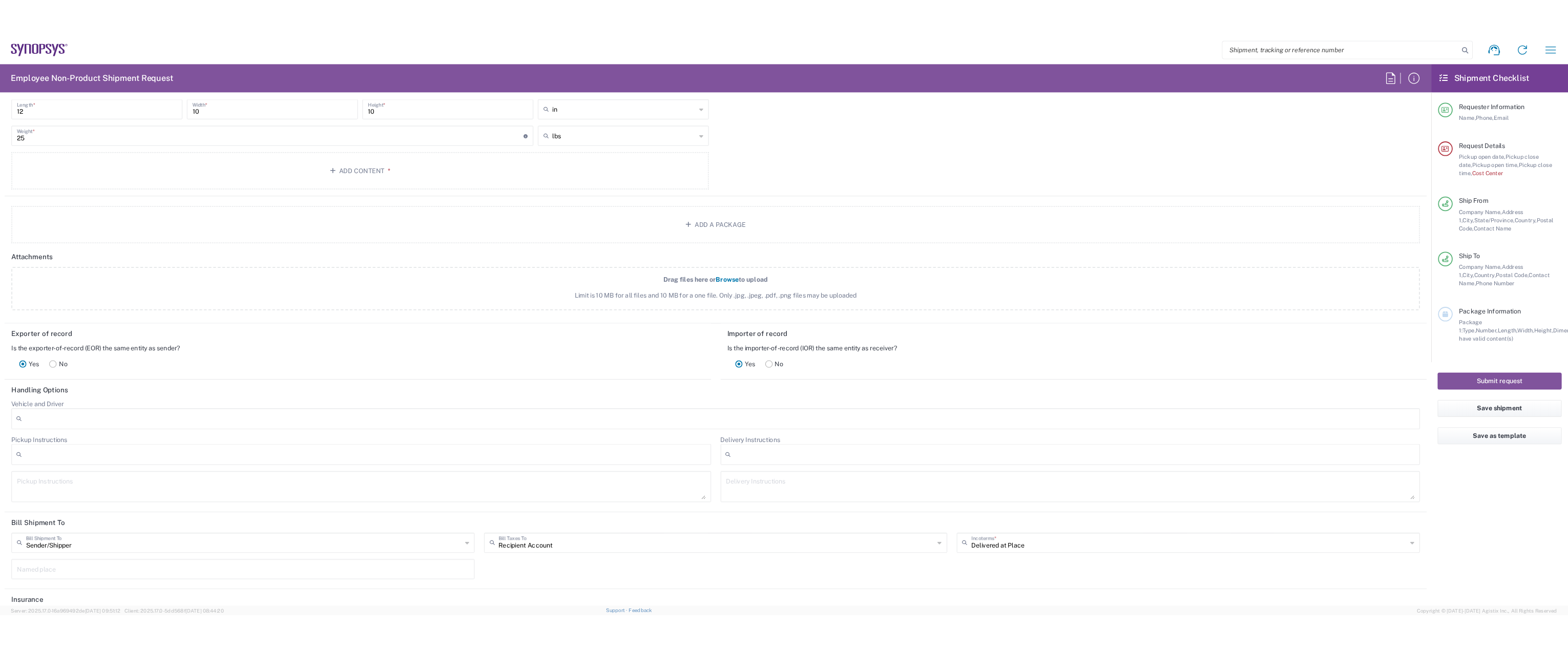
scroll to position [1142, 0]
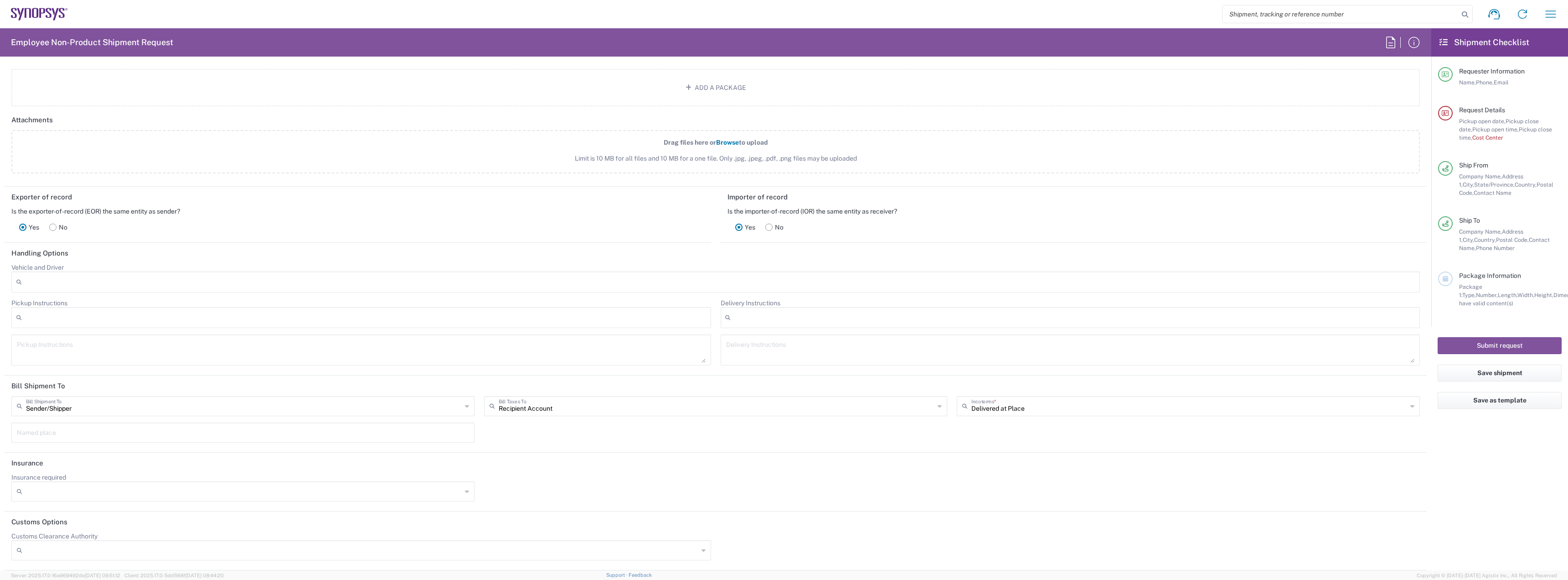
type input "Synopsys"
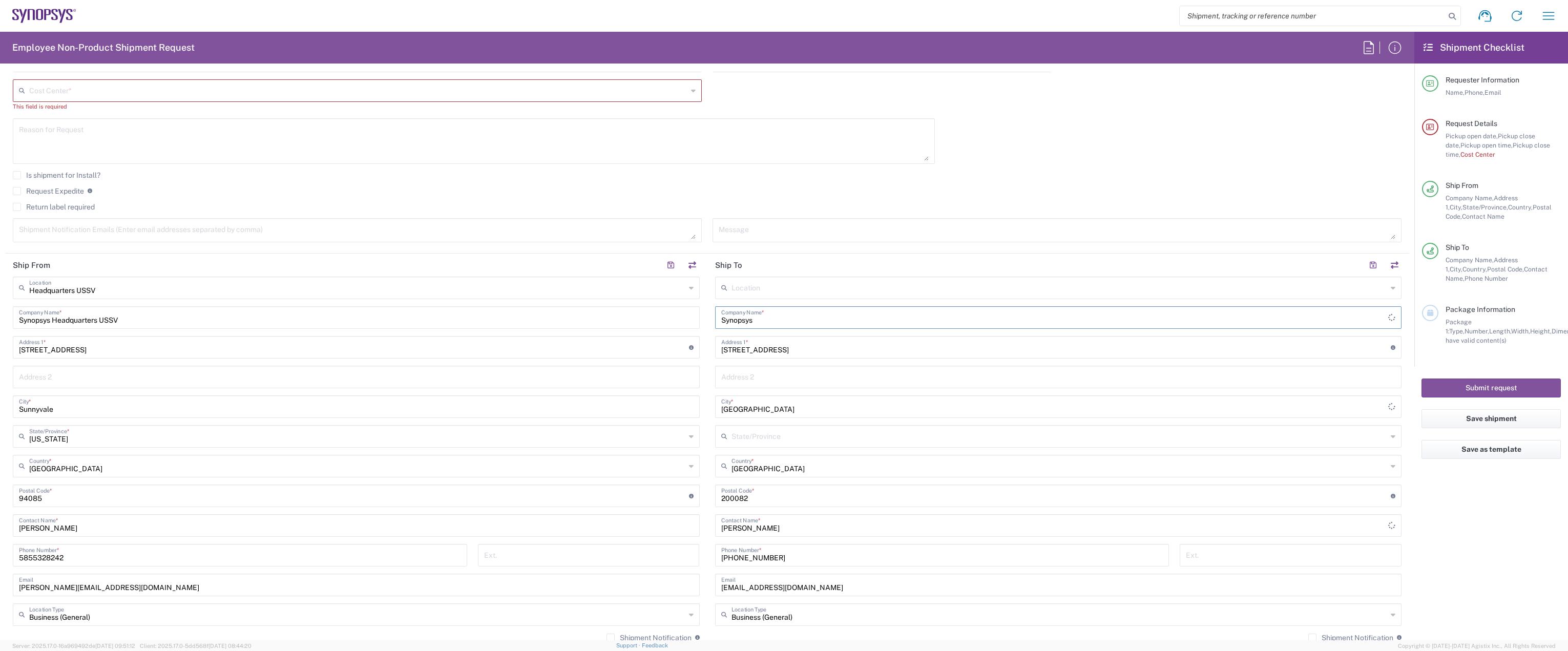
scroll to position [322, 0]
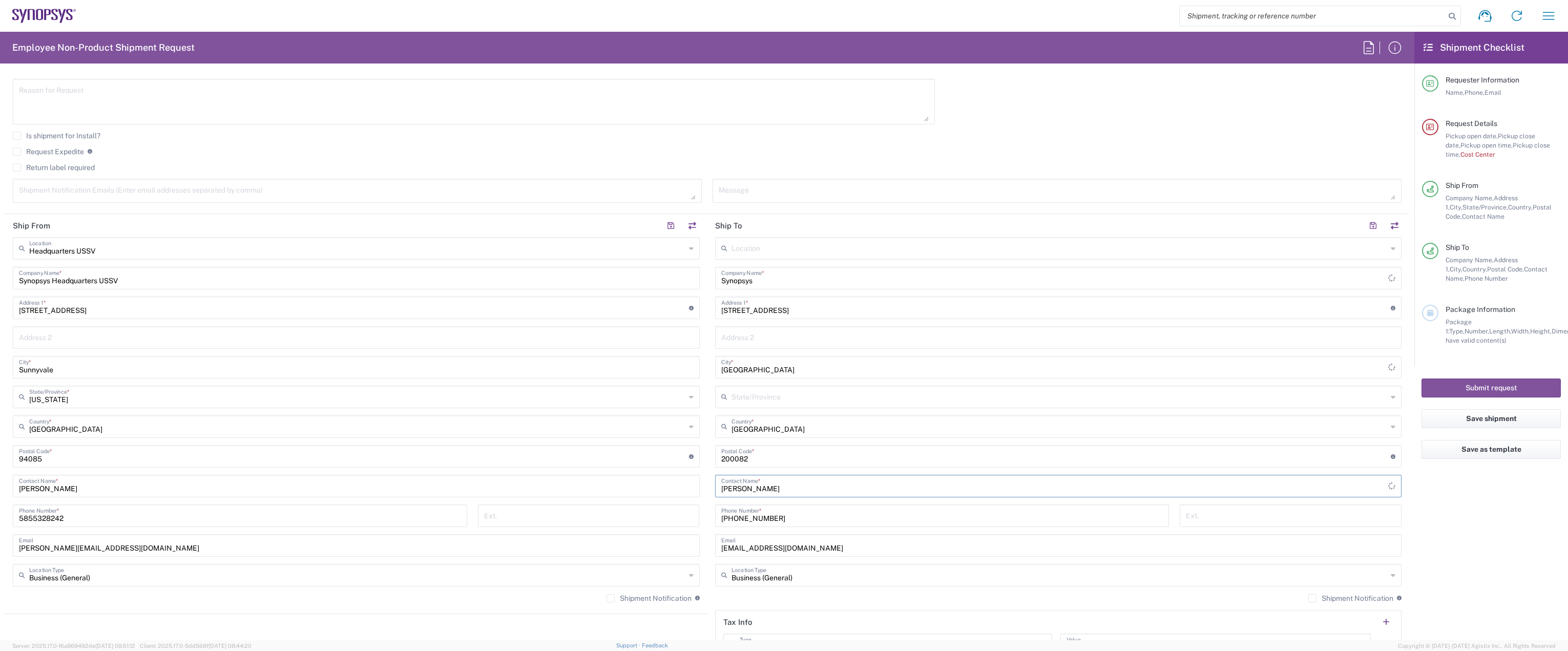
click at [1130, 483] on input "[PERSON_NAME]" at bounding box center [1055, 485] width 668 height 18
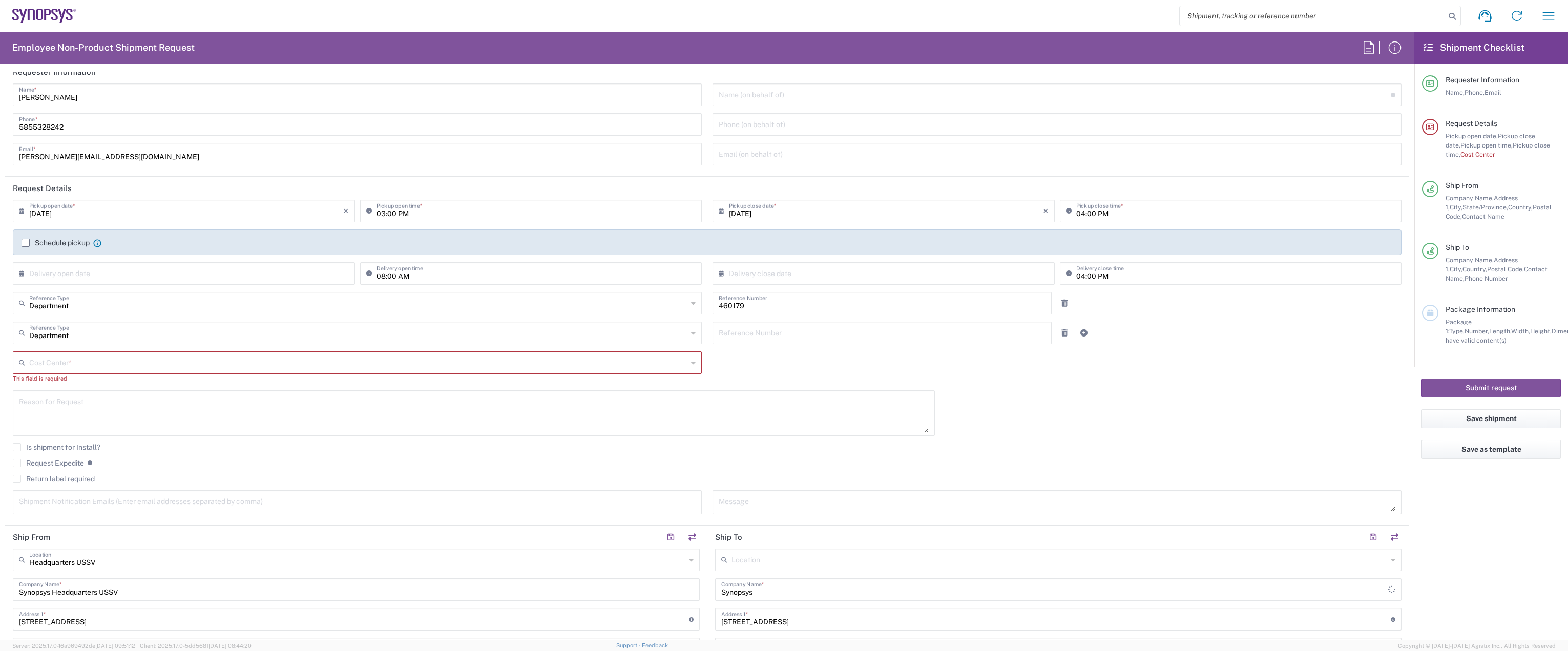
scroll to position [0, 0]
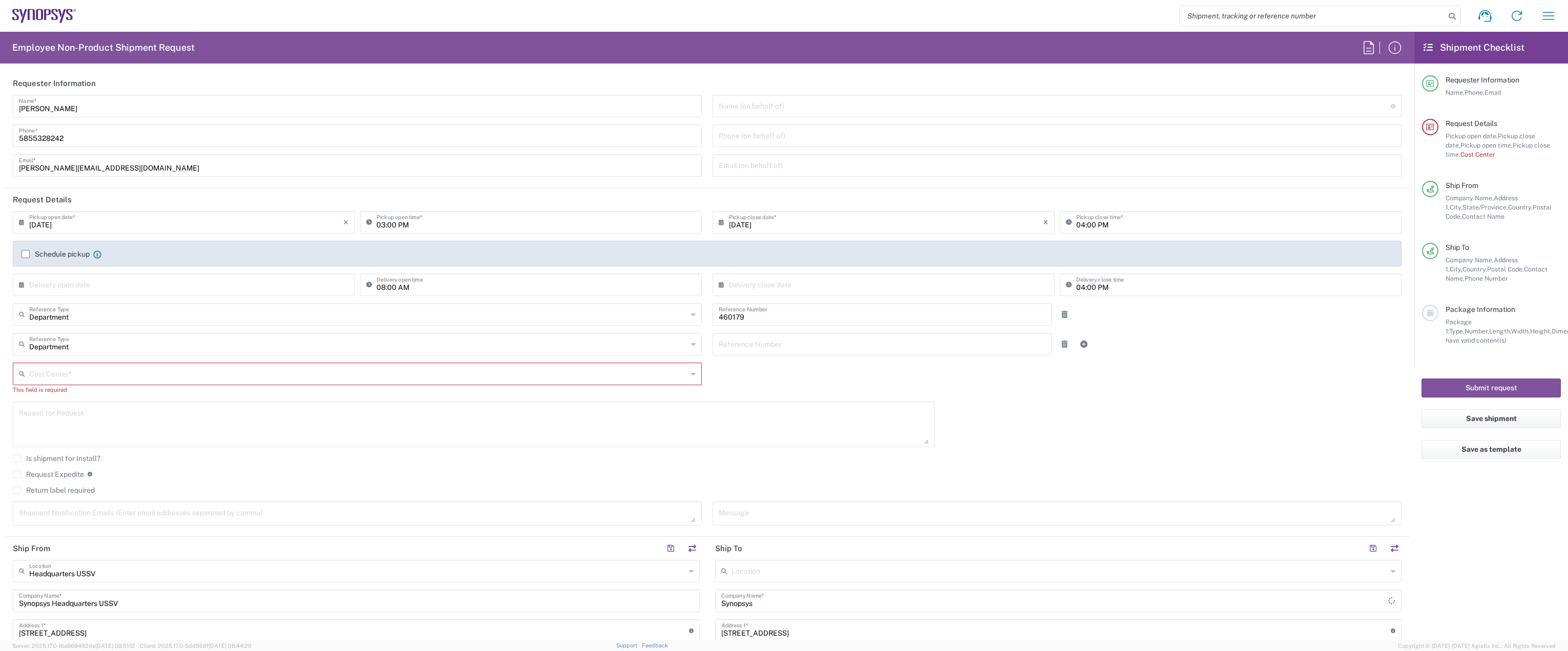
click at [372, 367] on input "text" at bounding box center [358, 373] width 659 height 18
type input "Department"
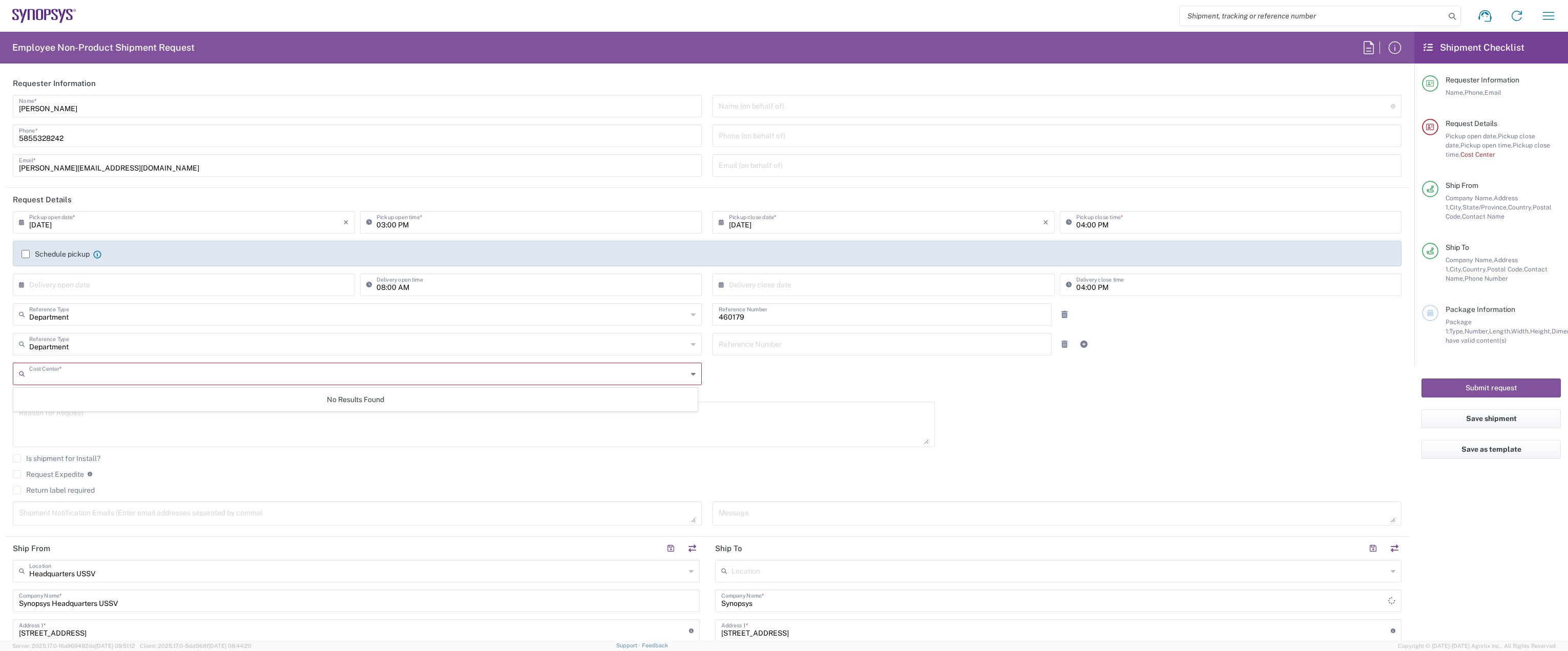
click at [359, 343] on input "Department" at bounding box center [358, 343] width 659 height 18
click at [353, 339] on input "Department" at bounding box center [358, 343] width 659 height 18
click at [982, 415] on div "[DATE] × Pickup open date * Cancel Apply 03:00 PM Pickup open time * [DATE] × P…" at bounding box center [708, 371] width 1400 height 321
click at [156, 382] on div "Cost Center *" at bounding box center [357, 374] width 689 height 23
click at [169, 375] on input "text" at bounding box center [358, 373] width 659 height 18
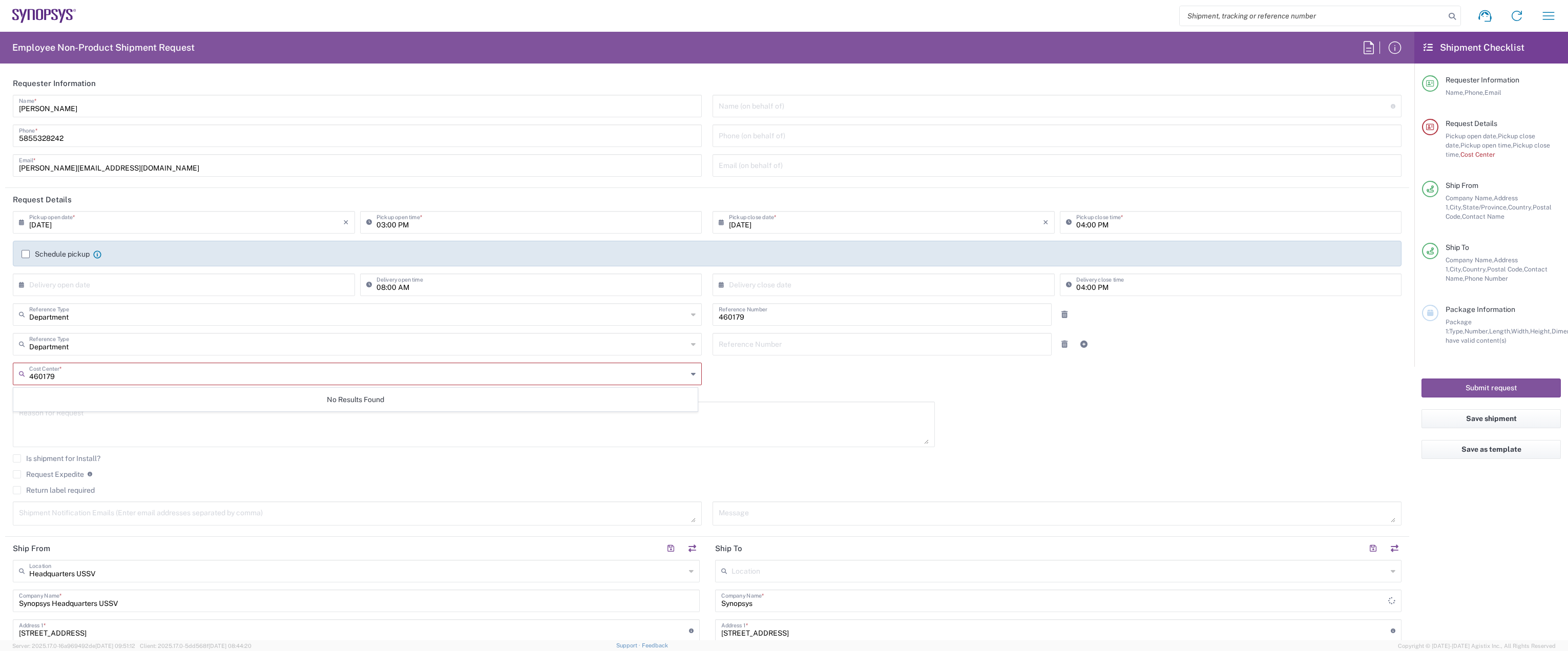
type input "460179"
click at [691, 377] on icon at bounding box center [693, 374] width 5 height 16
click at [691, 372] on icon at bounding box center [693, 374] width 5 height 16
click at [638, 348] on input "text" at bounding box center [358, 343] width 659 height 18
click at [795, 375] on div "[DATE] × Pickup open date * Cancel Apply 03:00 PM Pickup open time * [DATE] × P…" at bounding box center [708, 371] width 1400 height 321
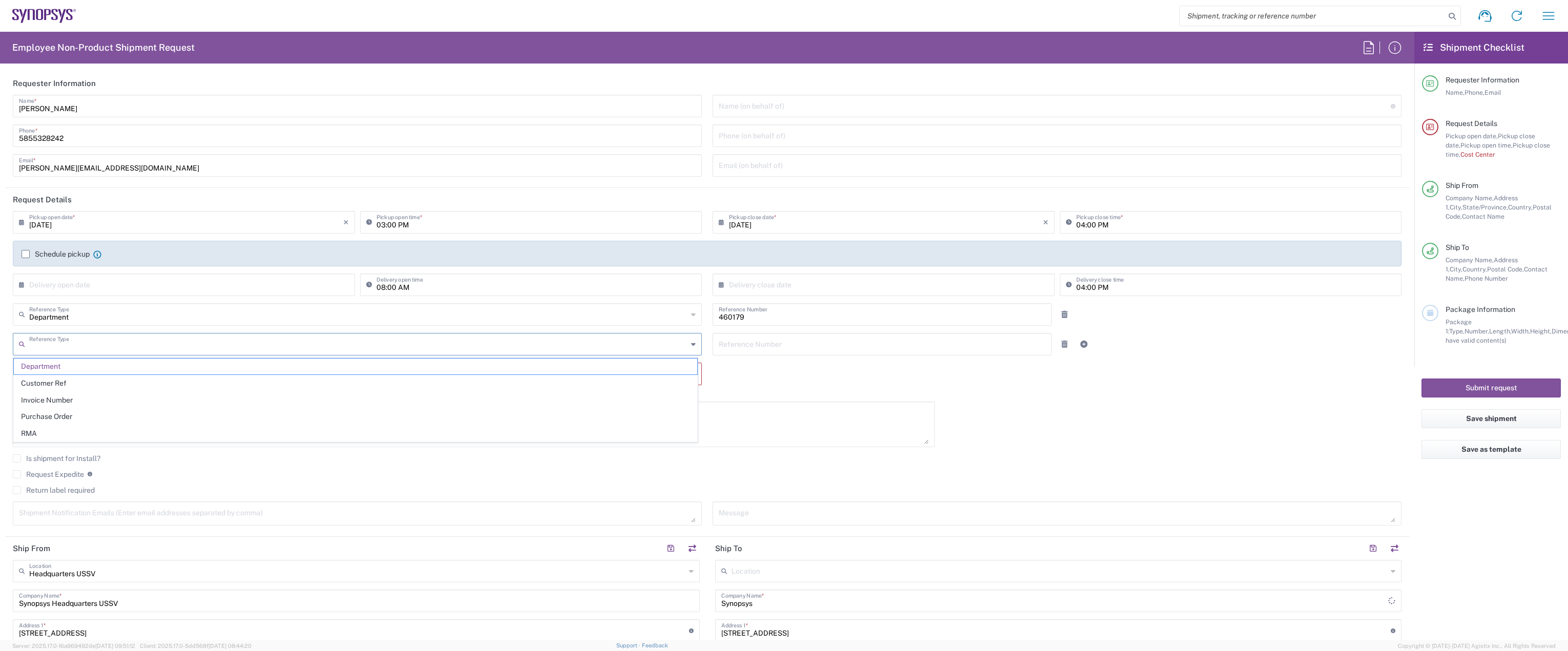
type input "Department"
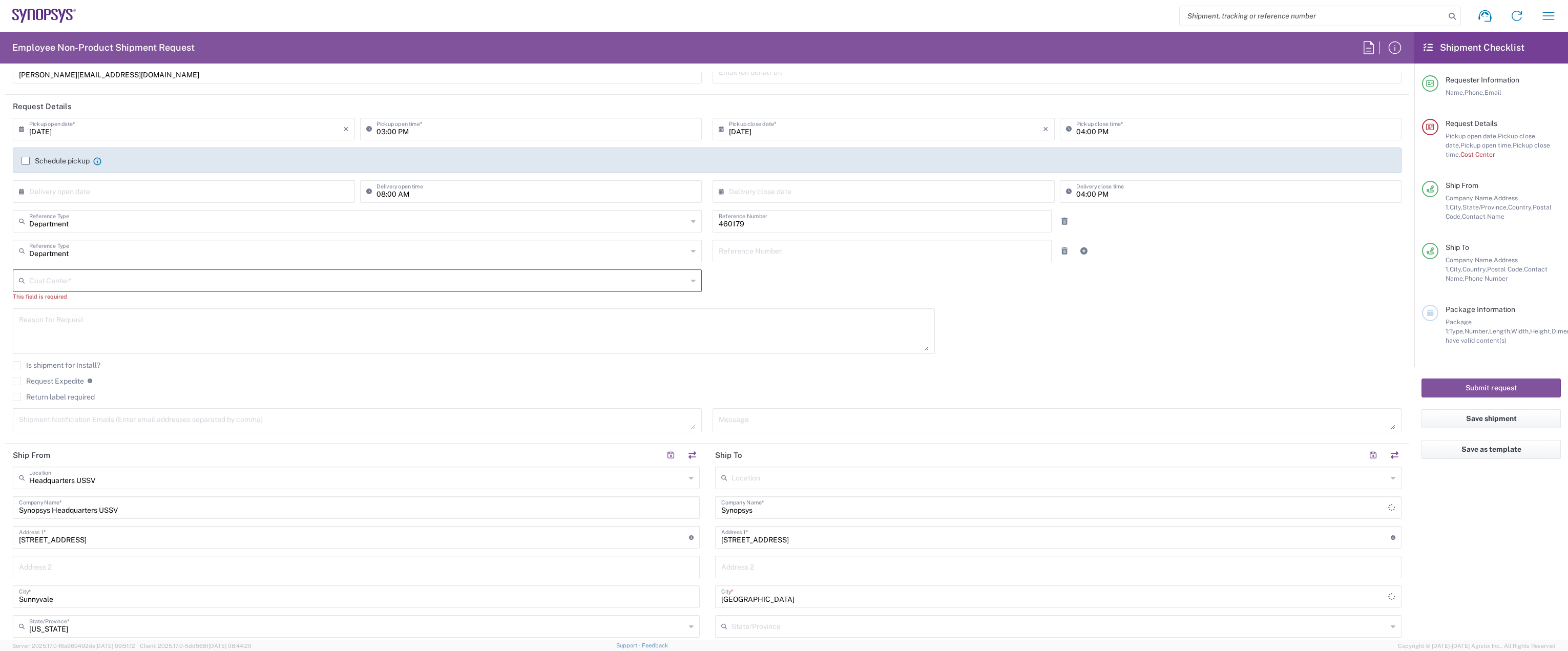
scroll to position [154, 0]
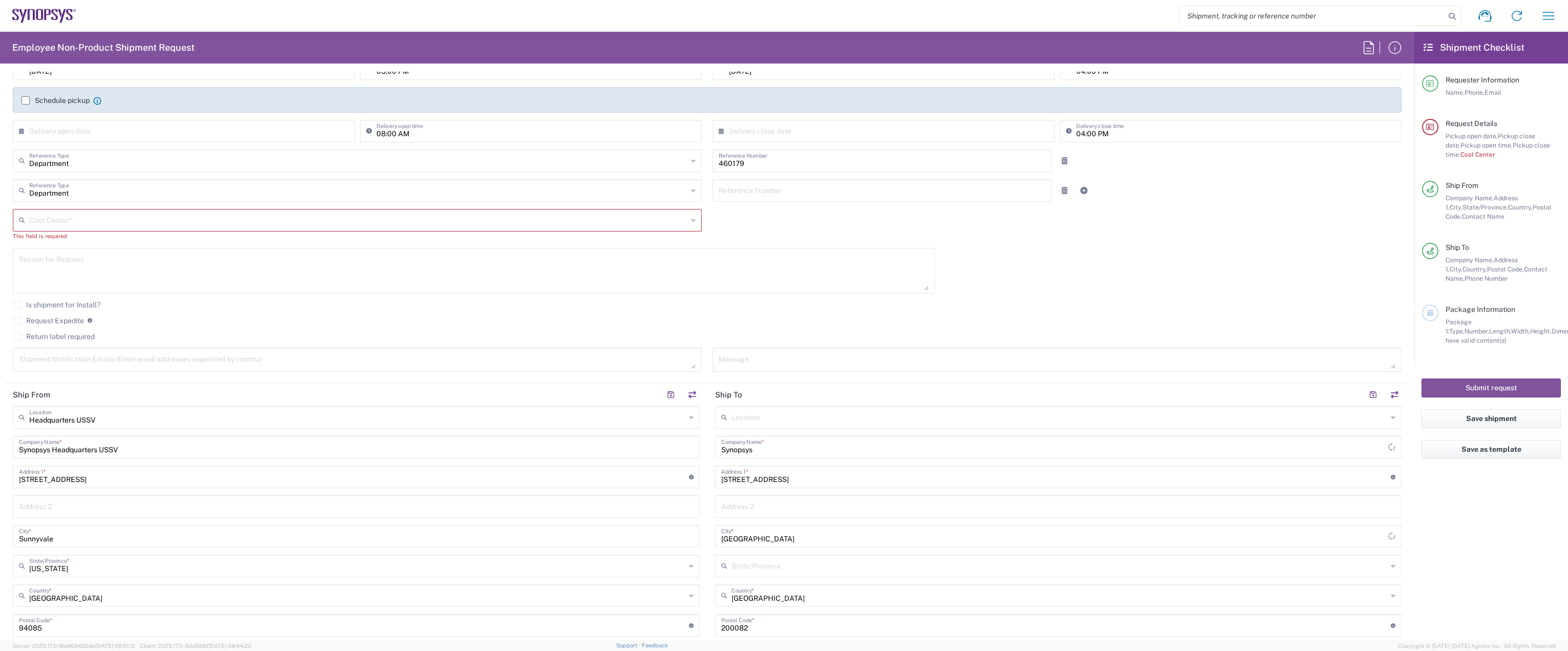
click at [782, 418] on input "text" at bounding box center [1059, 417] width 656 height 18
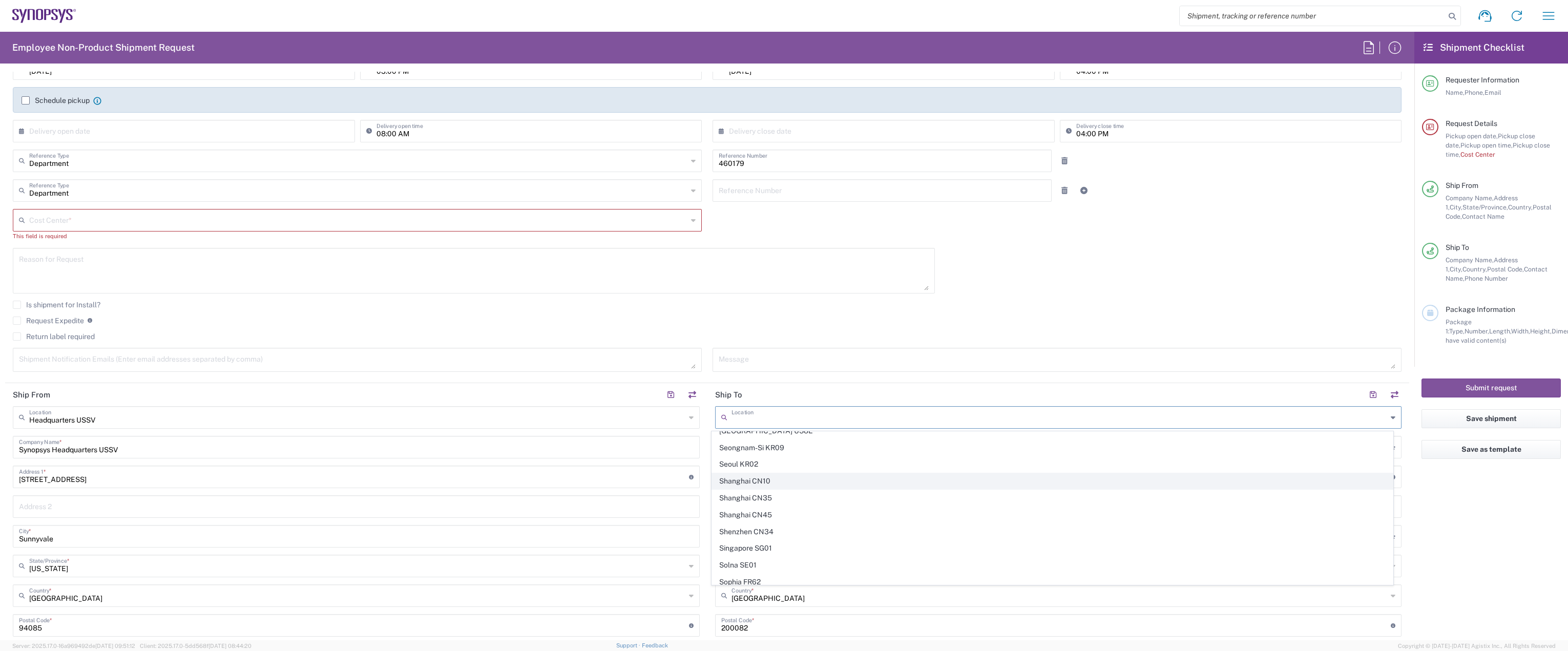
click at [778, 481] on span "Shanghai CN10" at bounding box center [1052, 481] width 681 height 16
type input "Shanghai CN10"
type input "Synopsys ([GEOGRAPHIC_DATA]) Co. Ltd."
type input "[GEOGRAPHIC_DATA] [STREET_ADDRESS]"
type input "Unist 302-306 and 202-203"
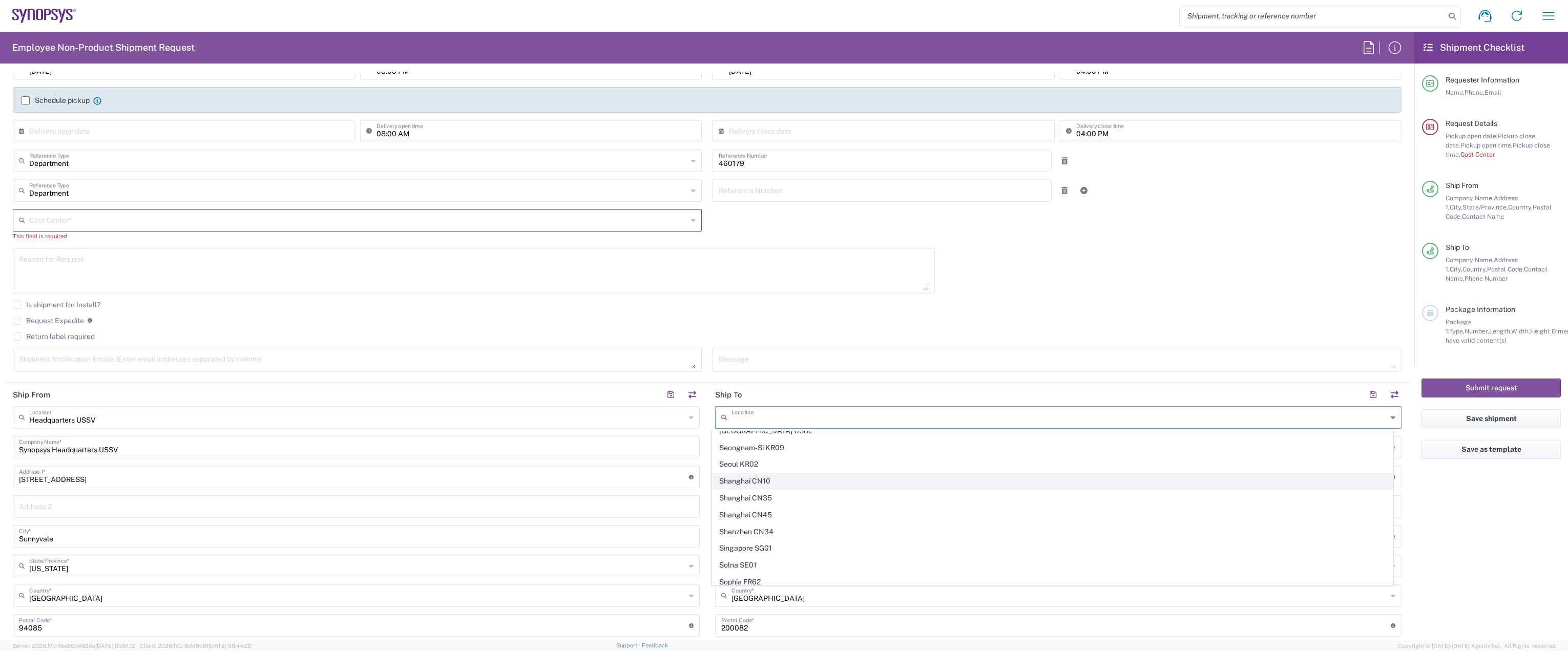
type input "[GEOGRAPHIC_DATA]"
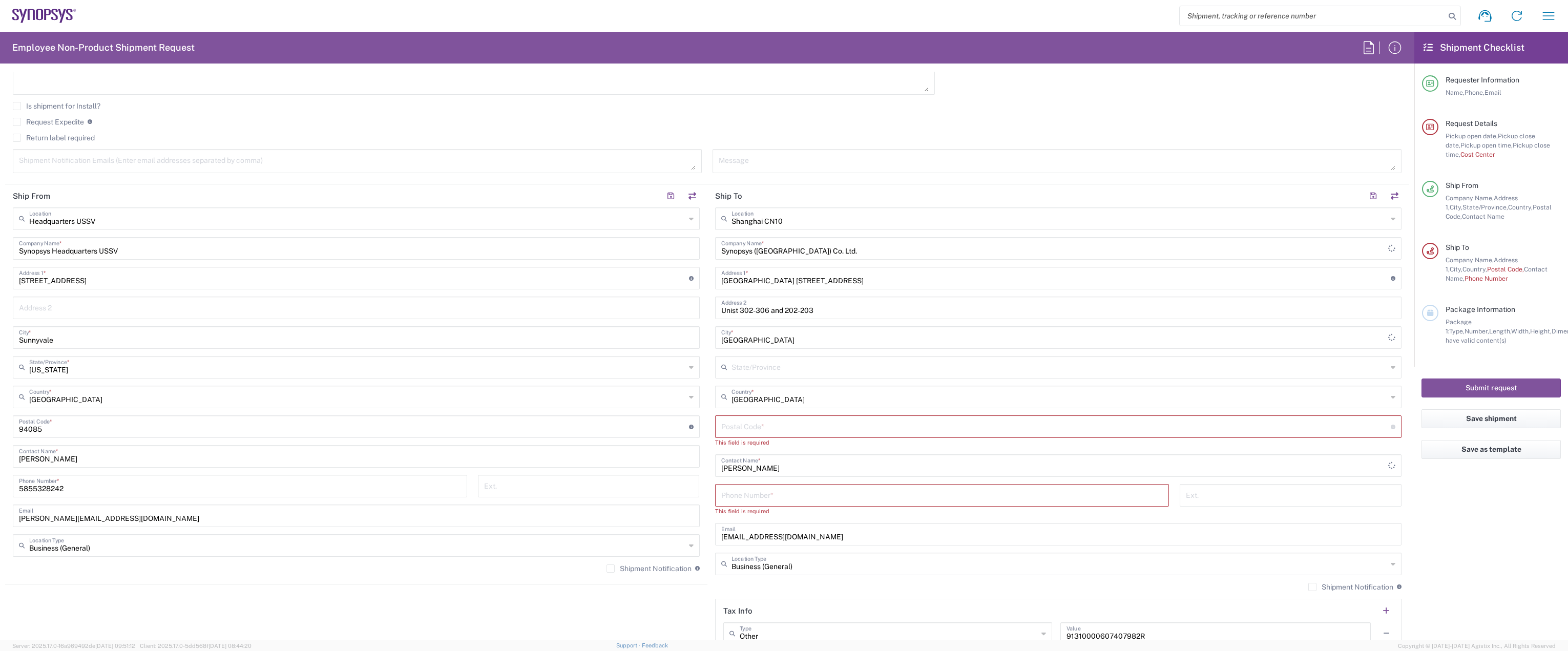
scroll to position [359, 0]
click at [751, 421] on input "undefined" at bounding box center [1056, 420] width 670 height 18
paste input "200082"
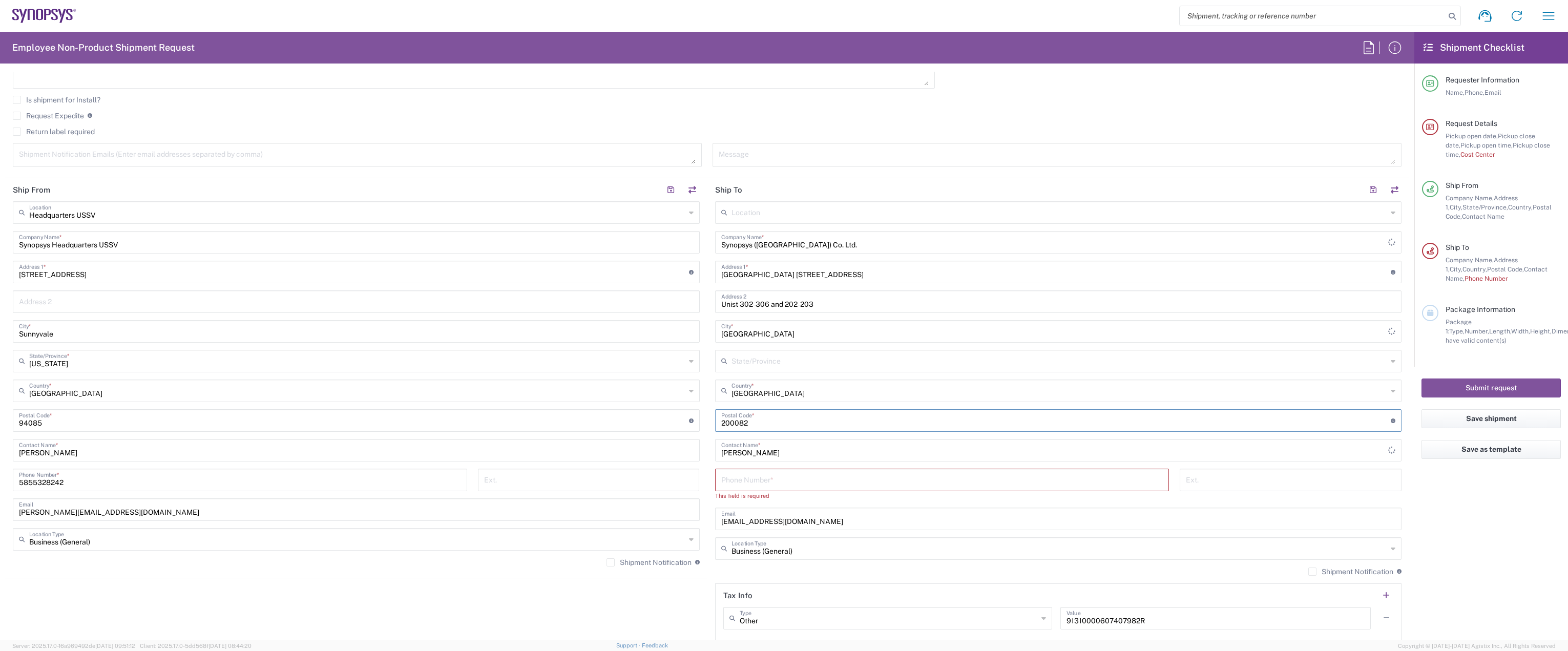
type input "200082"
click at [825, 482] on input "tel" at bounding box center [942, 479] width 442 height 18
paste input "[PHONE_NUMBER]"
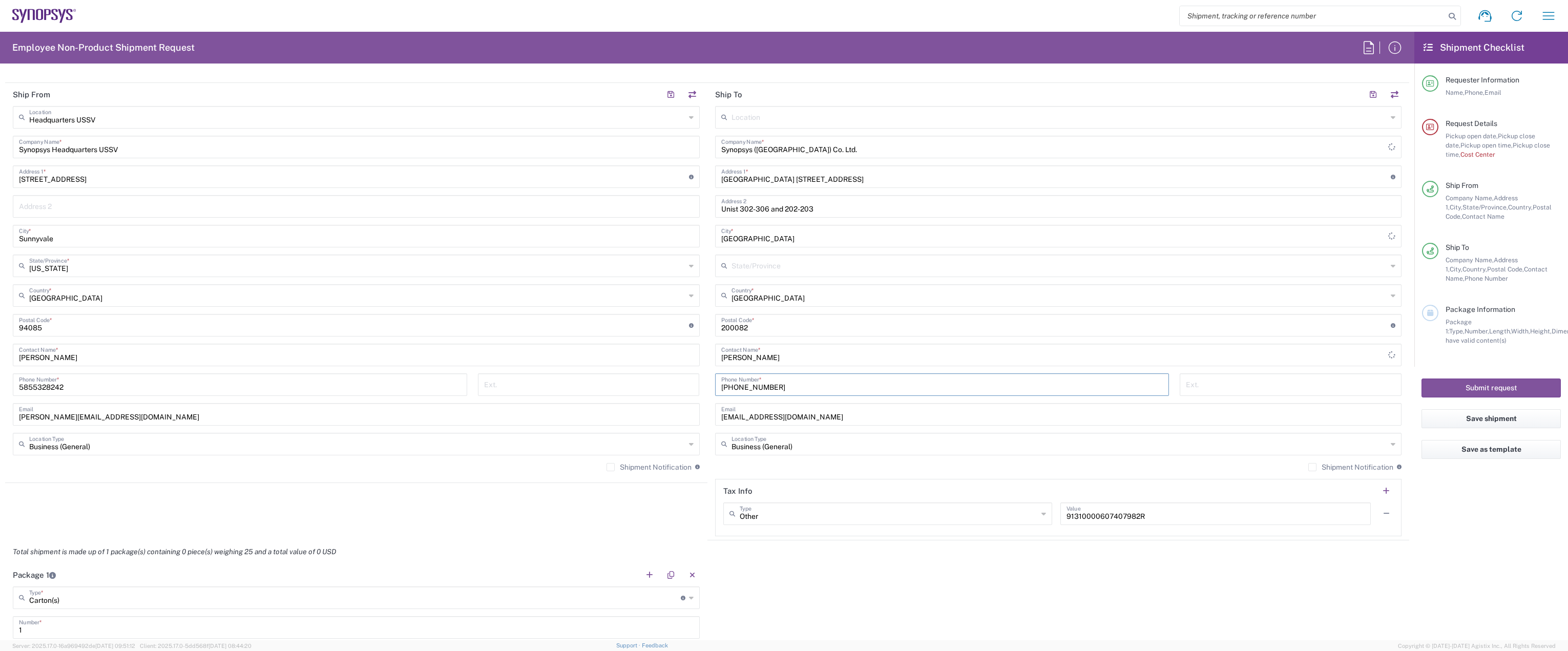
scroll to position [563, 0]
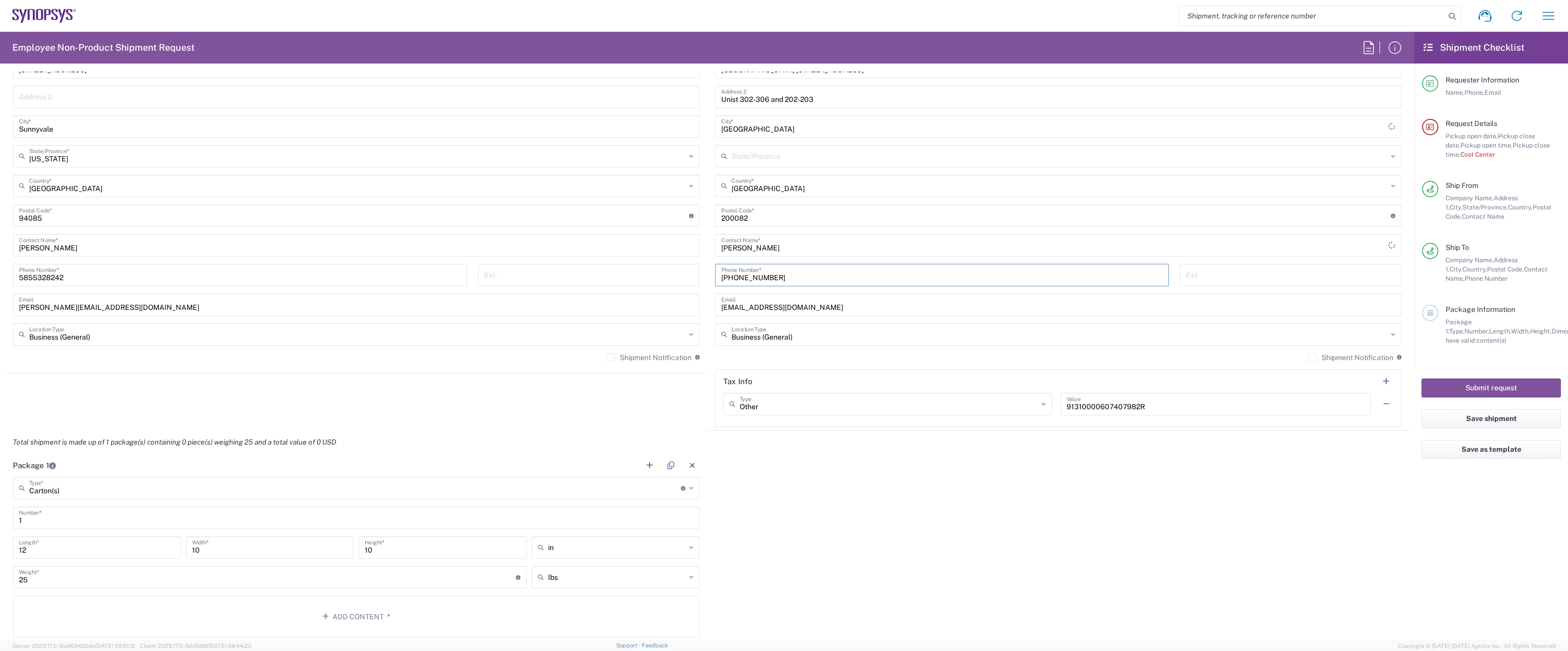
type input "[PHONE_NUMBER]"
click at [502, 334] on input "text" at bounding box center [357, 334] width 656 height 18
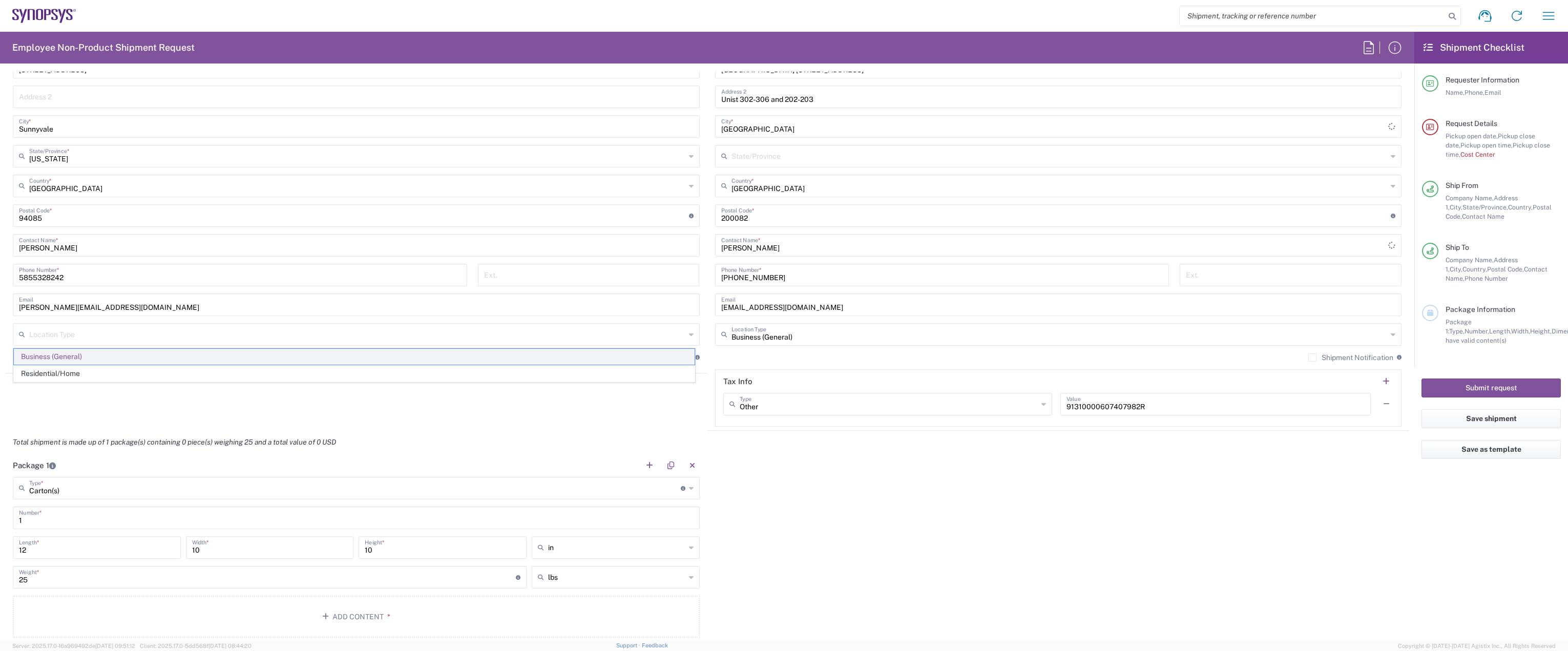
click at [202, 353] on span "Business (General)" at bounding box center [354, 357] width 681 height 16
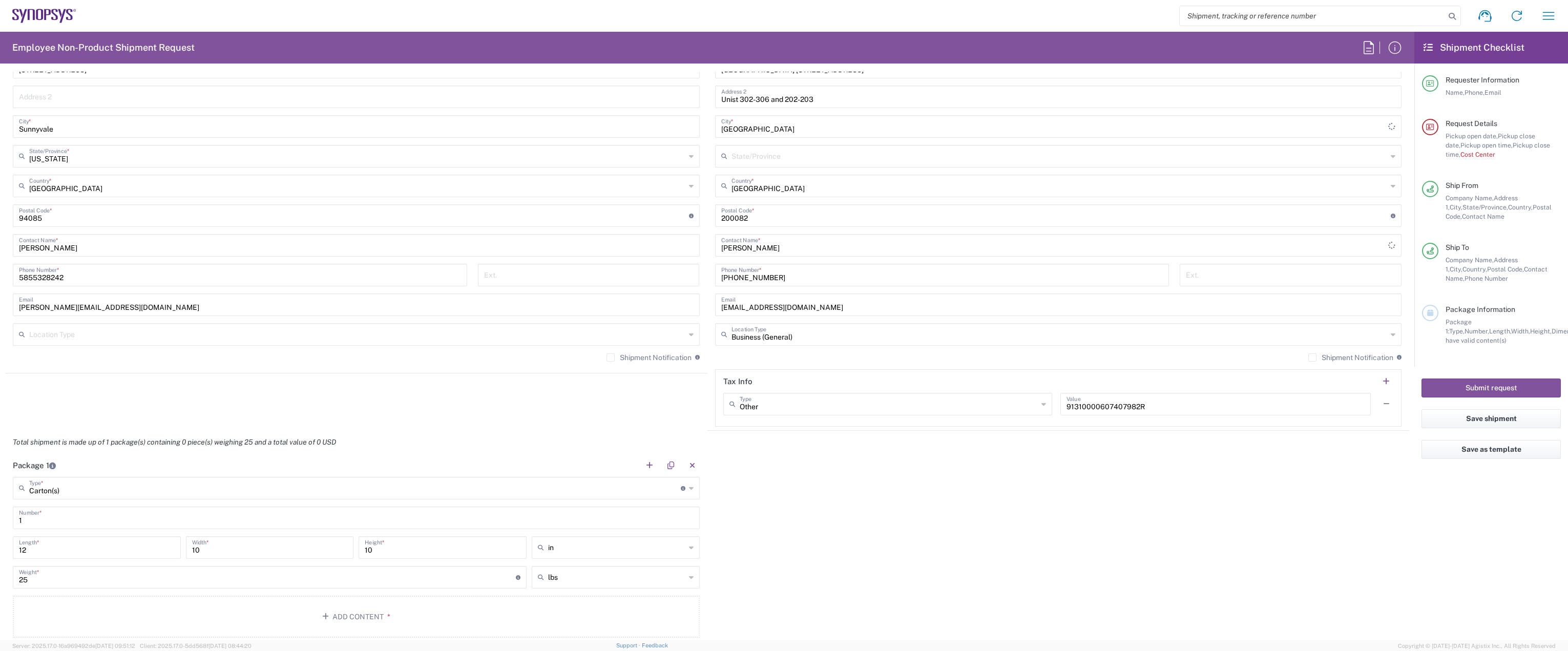
click at [690, 336] on div "Location Type" at bounding box center [356, 334] width 687 height 23
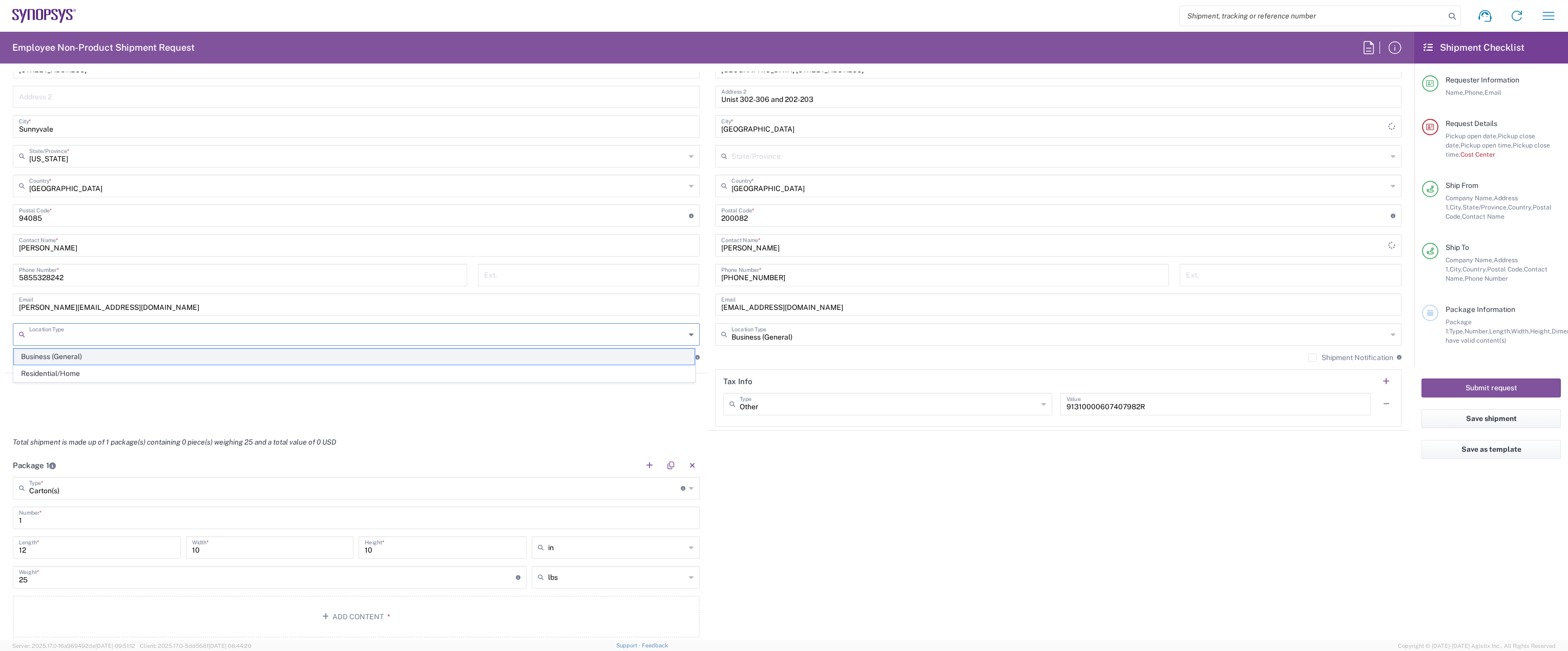
click at [40, 354] on span "Business (General)" at bounding box center [354, 357] width 681 height 16
type input "Business (General)"
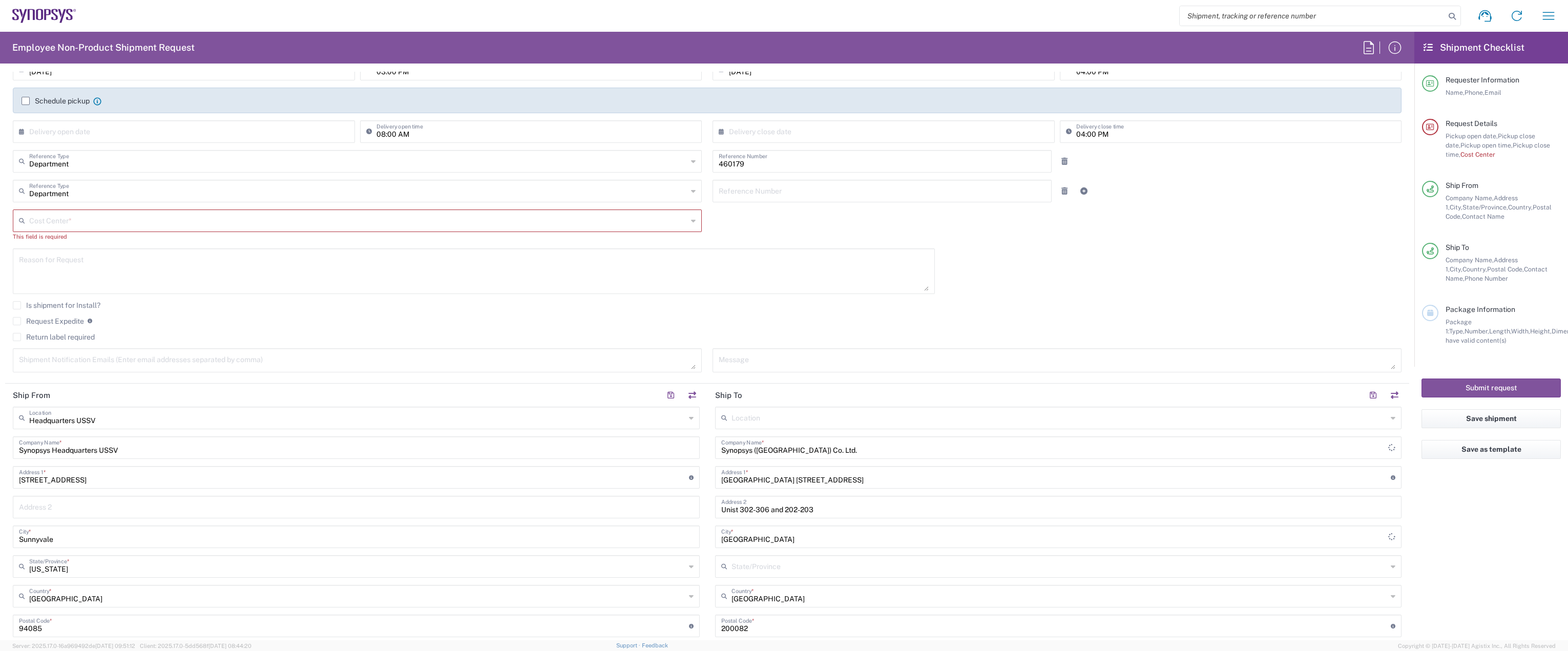
scroll to position [0, 0]
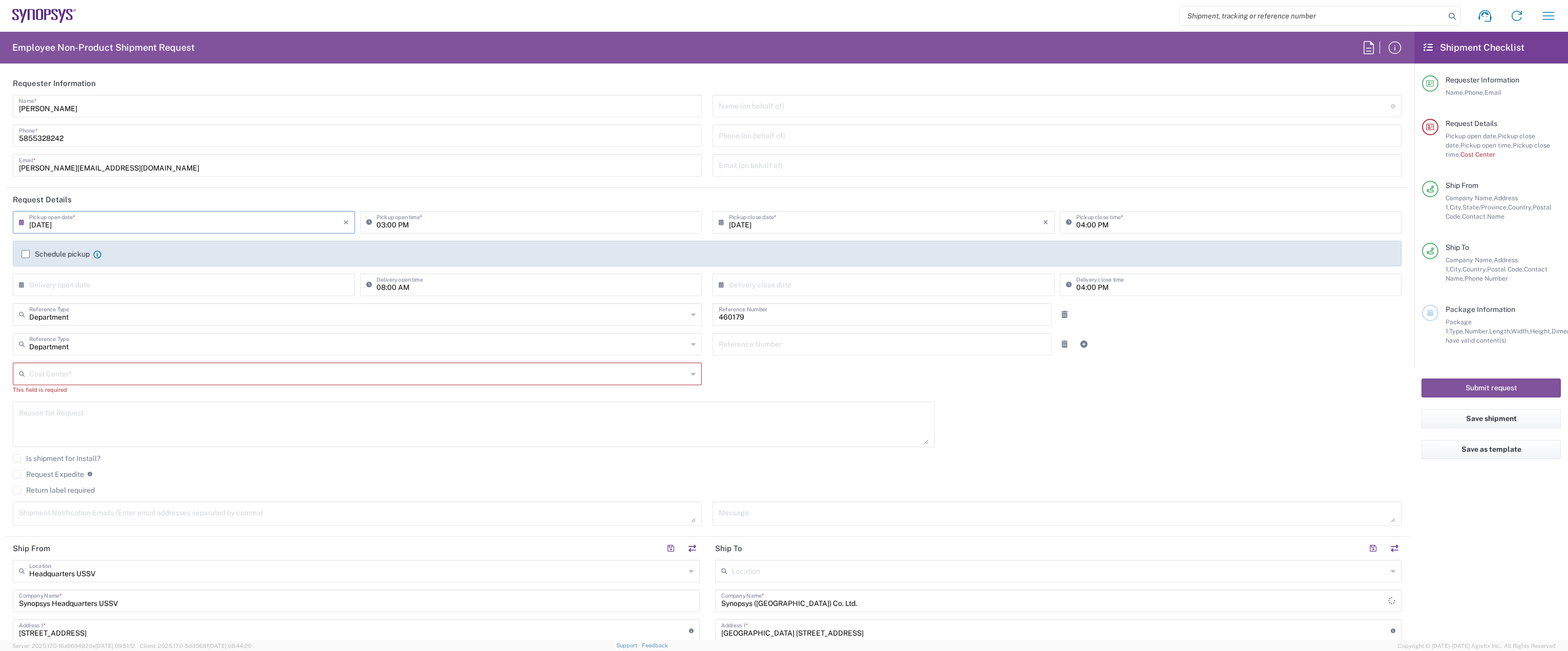
click at [209, 222] on input "[DATE]" at bounding box center [186, 222] width 314 height 18
click at [167, 316] on span "19" at bounding box center [170, 315] width 15 height 15
type input "[DATE]"
click at [110, 375] on input "text" at bounding box center [359, 373] width 659 height 18
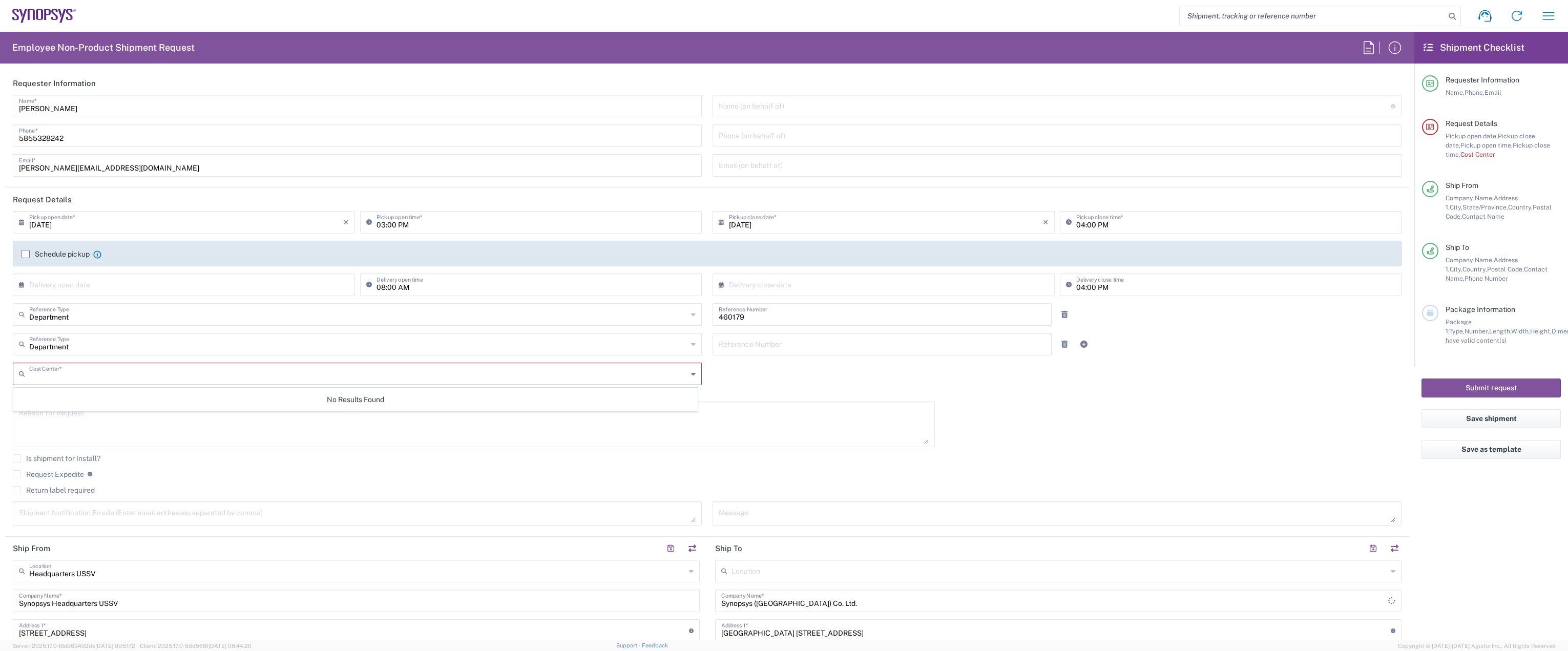
click at [110, 375] on input "text" at bounding box center [358, 373] width 659 height 18
click at [115, 277] on input "text" at bounding box center [186, 284] width 314 height 18
click at [210, 391] on span "29" at bounding box center [214, 392] width 15 height 15
type input "[DATE]"
click at [143, 366] on input "text" at bounding box center [358, 373] width 659 height 18
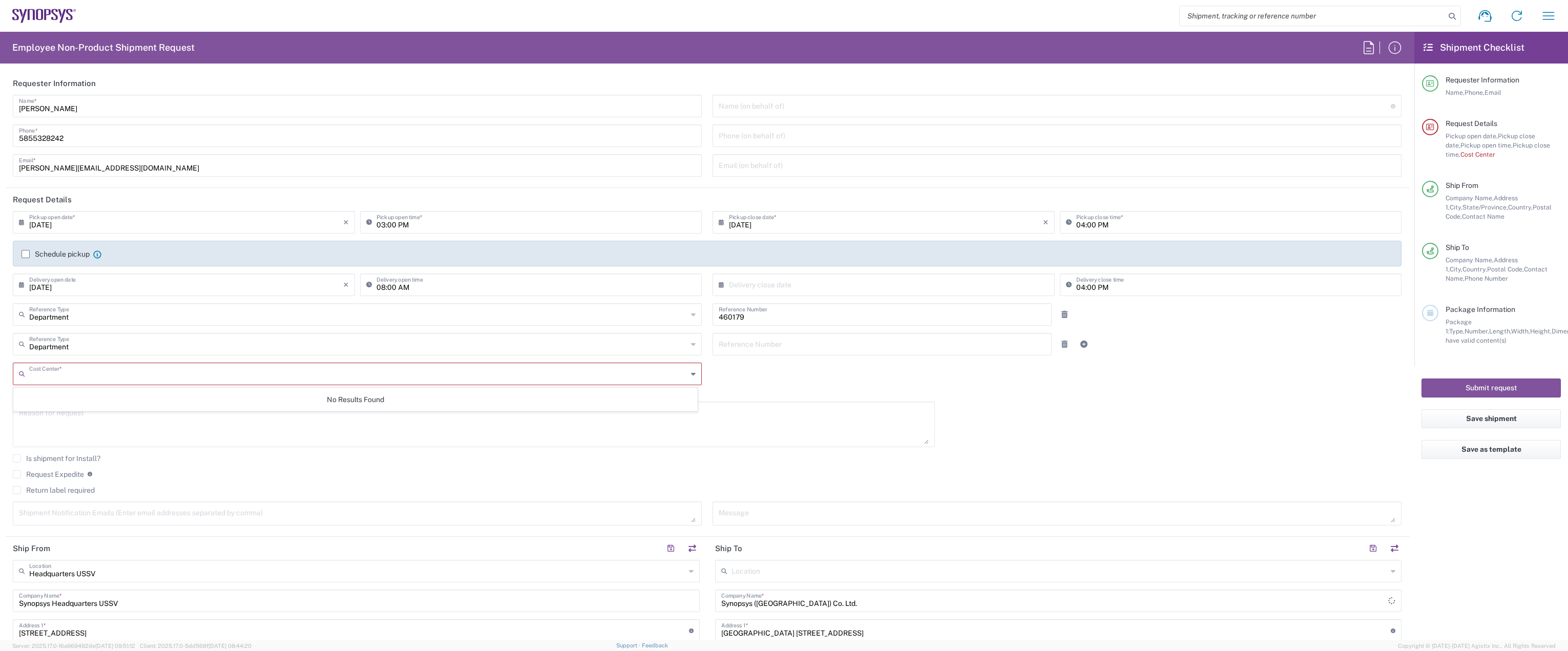
click at [691, 372] on icon at bounding box center [693, 374] width 5 height 16
click at [129, 314] on input "text" at bounding box center [358, 313] width 659 height 18
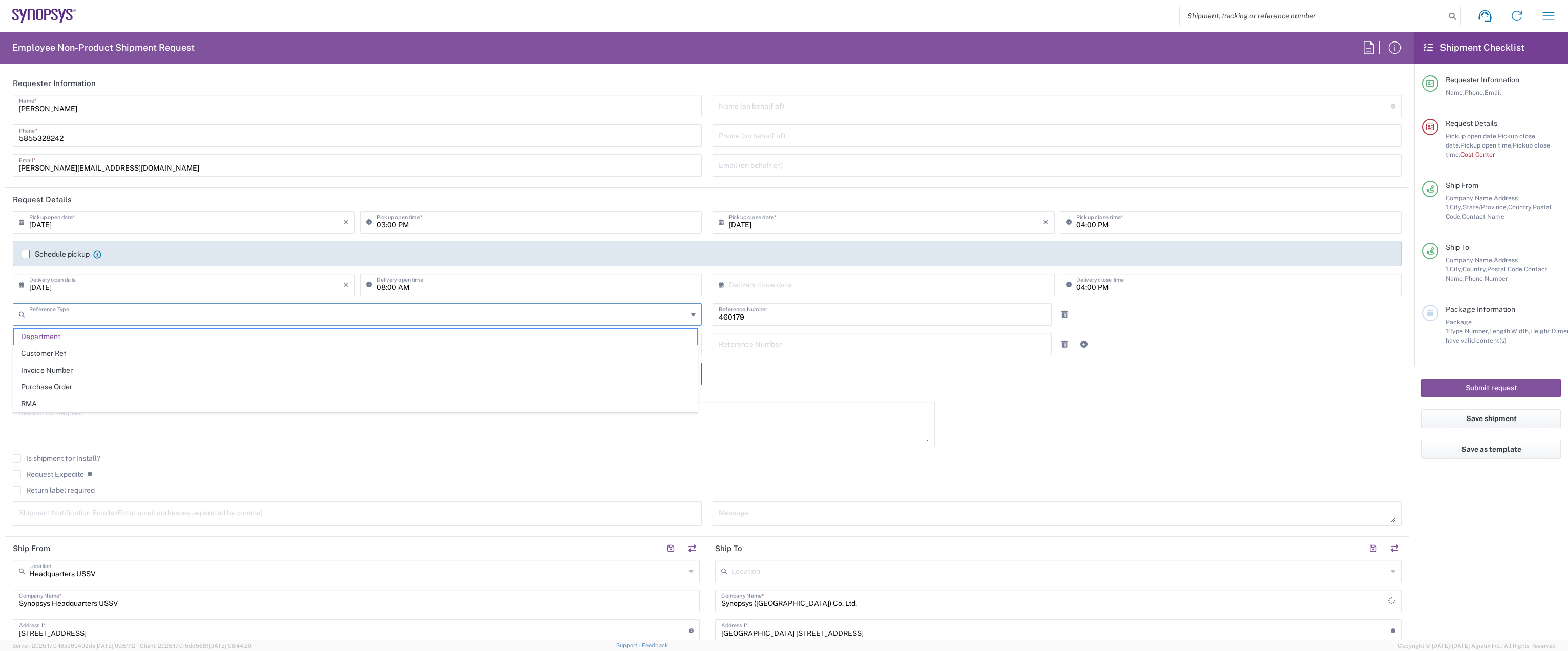
click at [133, 316] on input "text" at bounding box center [358, 313] width 659 height 18
click at [1057, 390] on div "[DATE] × Pickup open date * Cancel Apply 03:00 PM Pickup open time * [DATE] × P…" at bounding box center [708, 371] width 1400 height 321
type input "Department"
click at [78, 341] on input "text" at bounding box center [358, 343] width 659 height 18
click at [995, 386] on div "[DATE] × Pickup open date * Cancel Apply 03:00 PM Pickup open time * [DATE] × P…" at bounding box center [708, 371] width 1400 height 321
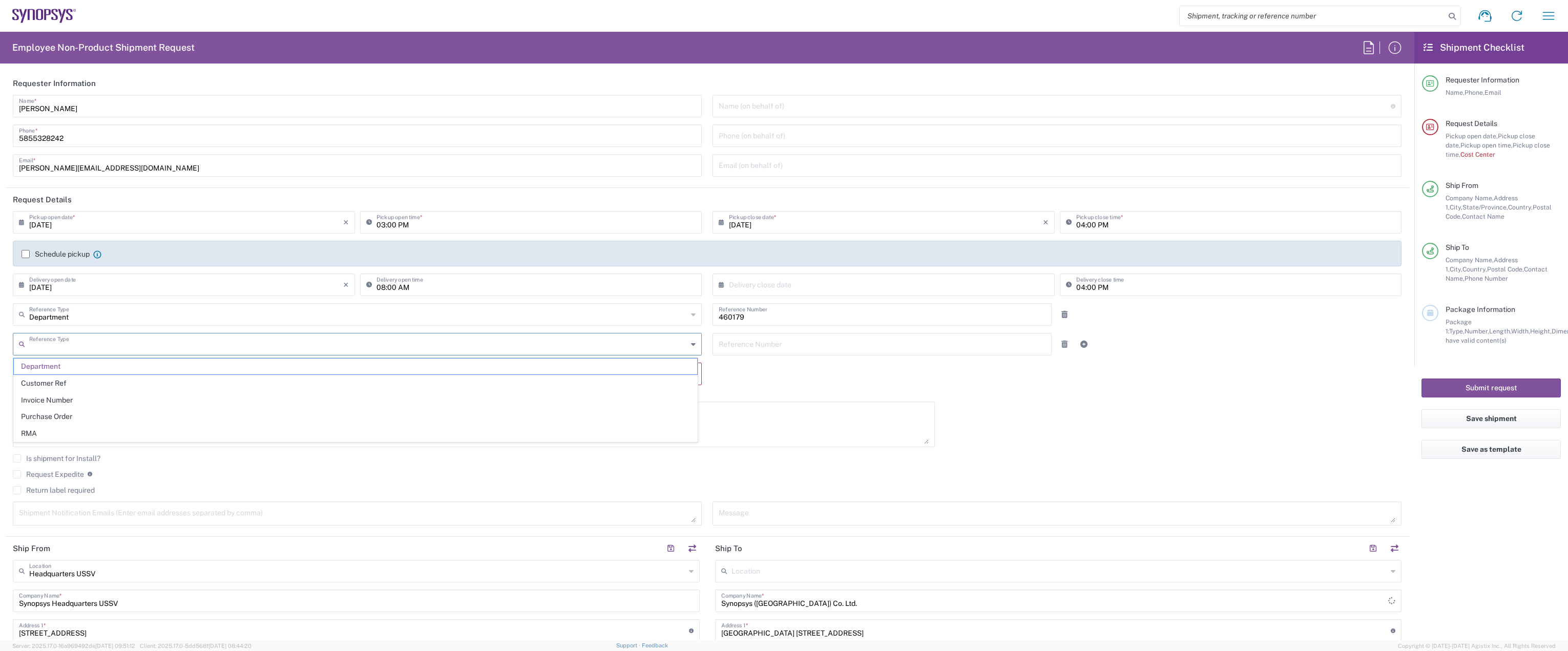
type input "Department"
click at [609, 322] on input "text" at bounding box center [358, 313] width 659 height 18
click at [794, 387] on div "[DATE] × Pickup open date * Cancel Apply 03:00 PM Pickup open time * [DATE] × P…" at bounding box center [708, 371] width 1400 height 321
type input "Department"
click at [226, 371] on input "text" at bounding box center [358, 373] width 659 height 18
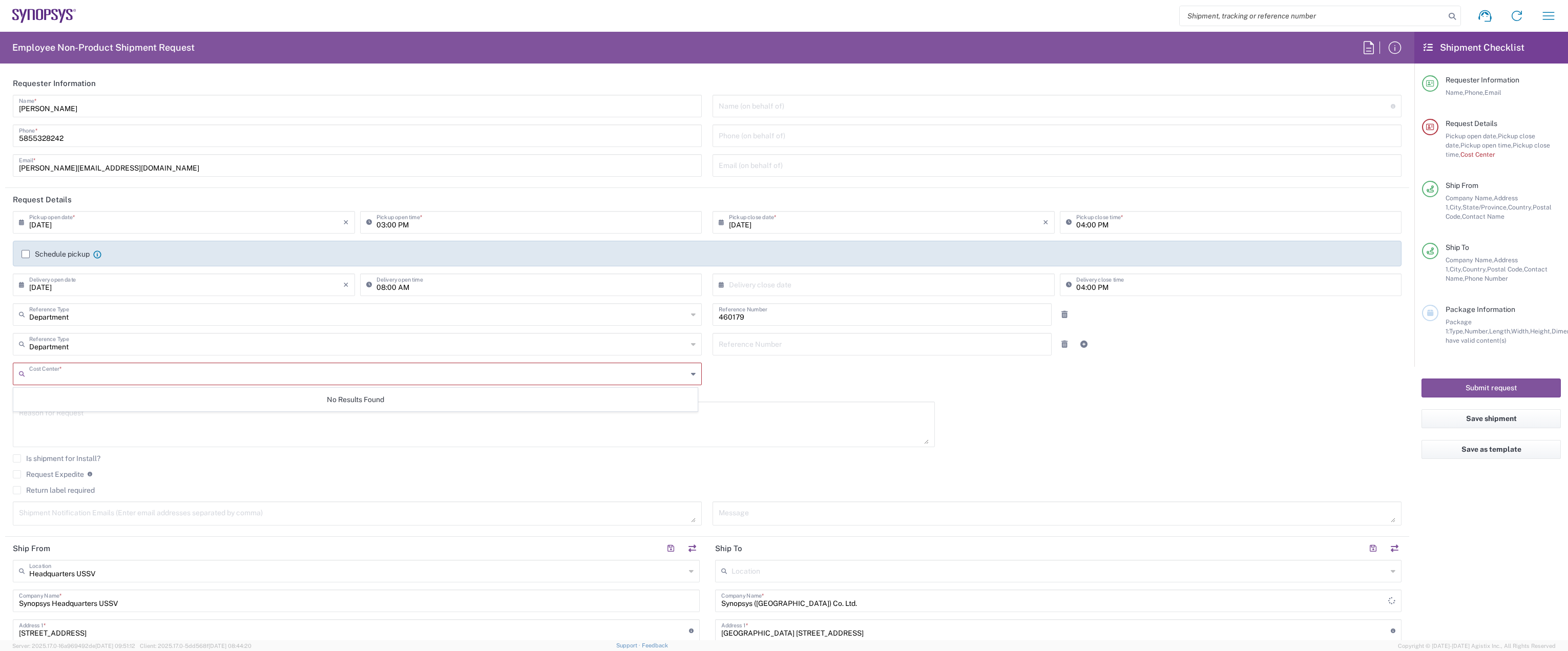
paste input "460179"
type input "460179"
click at [140, 355] on div "Department Reference Type Department Customer Ref Invoice Number Purchase Order…" at bounding box center [358, 347] width 700 height 30
click at [135, 365] on input "text" at bounding box center [358, 373] width 659 height 18
